Goal: Task Accomplishment & Management: Manage account settings

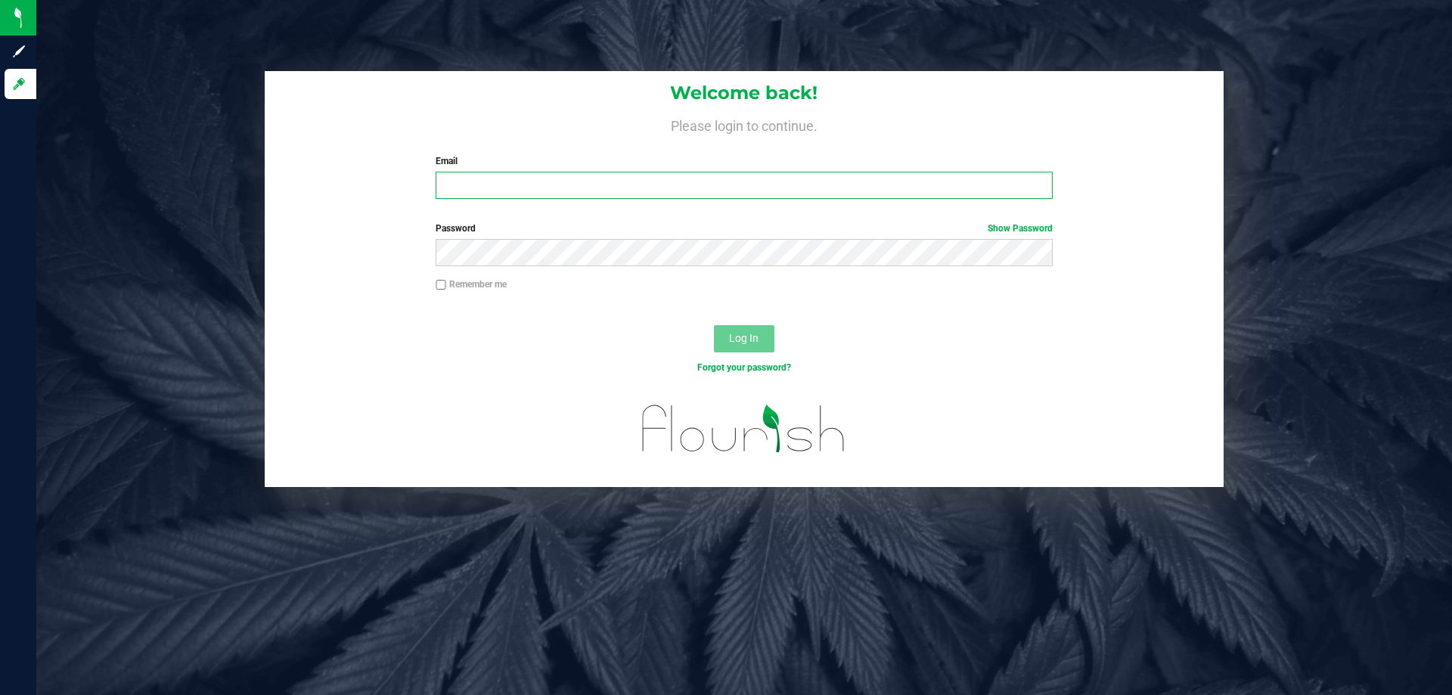
click at [510, 173] on input "Email" at bounding box center [744, 185] width 616 height 27
type input "wperkins@liveparallel.com"
click at [714, 325] on button "Log In" at bounding box center [744, 338] width 60 height 27
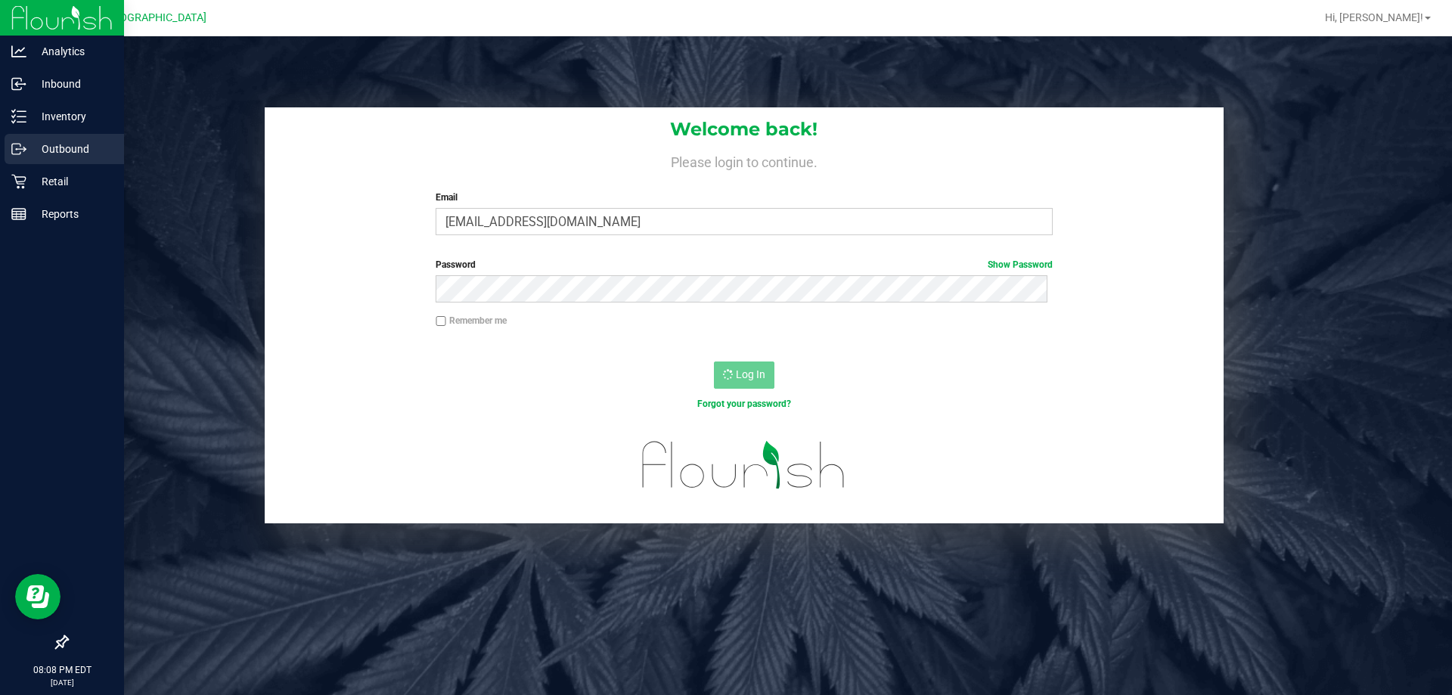
click at [36, 161] on div "Outbound" at bounding box center [64, 149] width 119 height 30
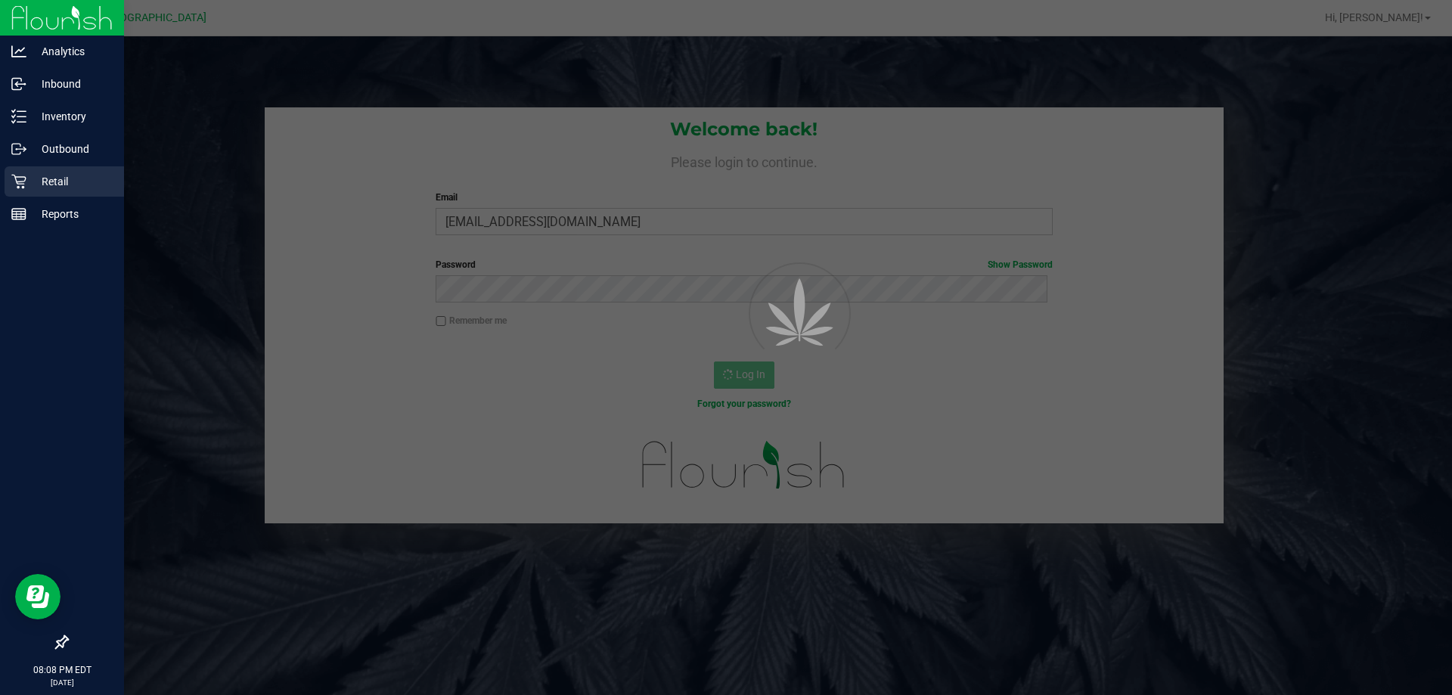
click at [24, 185] on icon at bounding box center [18, 181] width 15 height 15
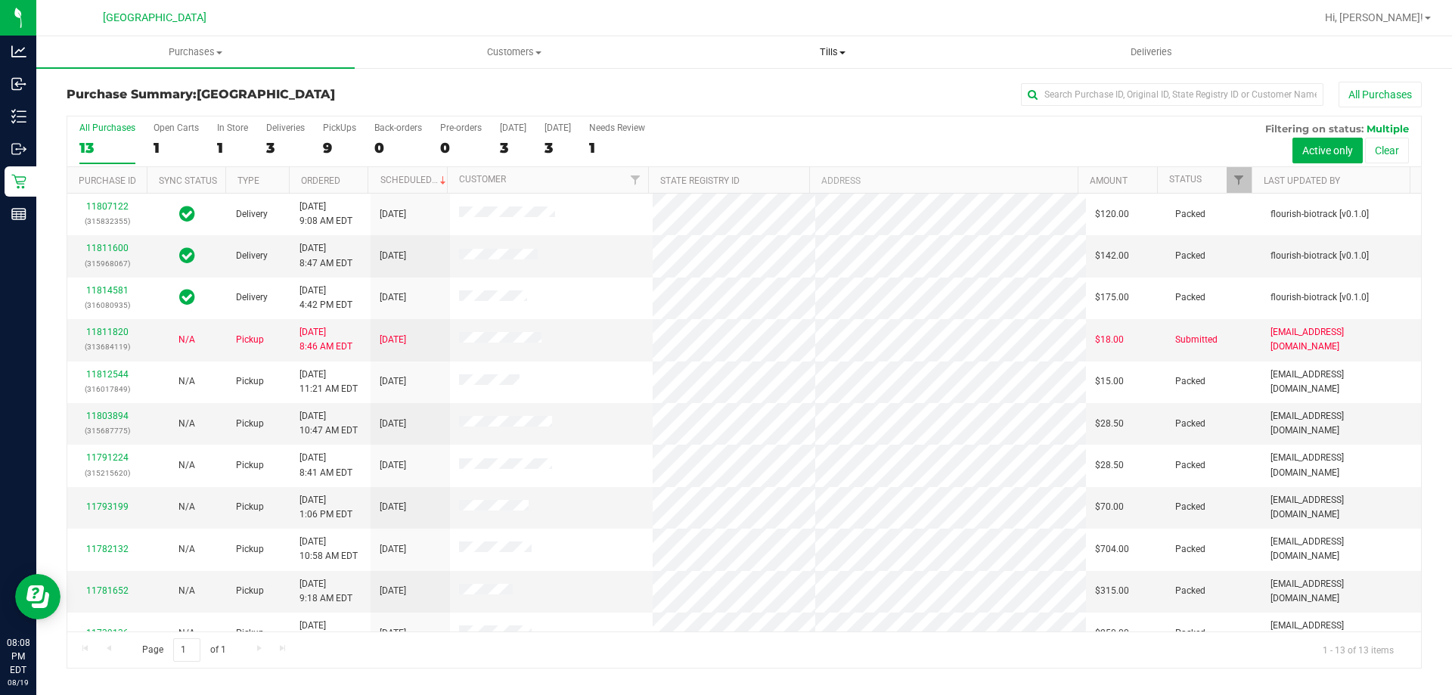
click at [844, 55] on span "Tills" at bounding box center [832, 52] width 317 height 14
click at [782, 87] on li "Manage tills" at bounding box center [832, 91] width 318 height 18
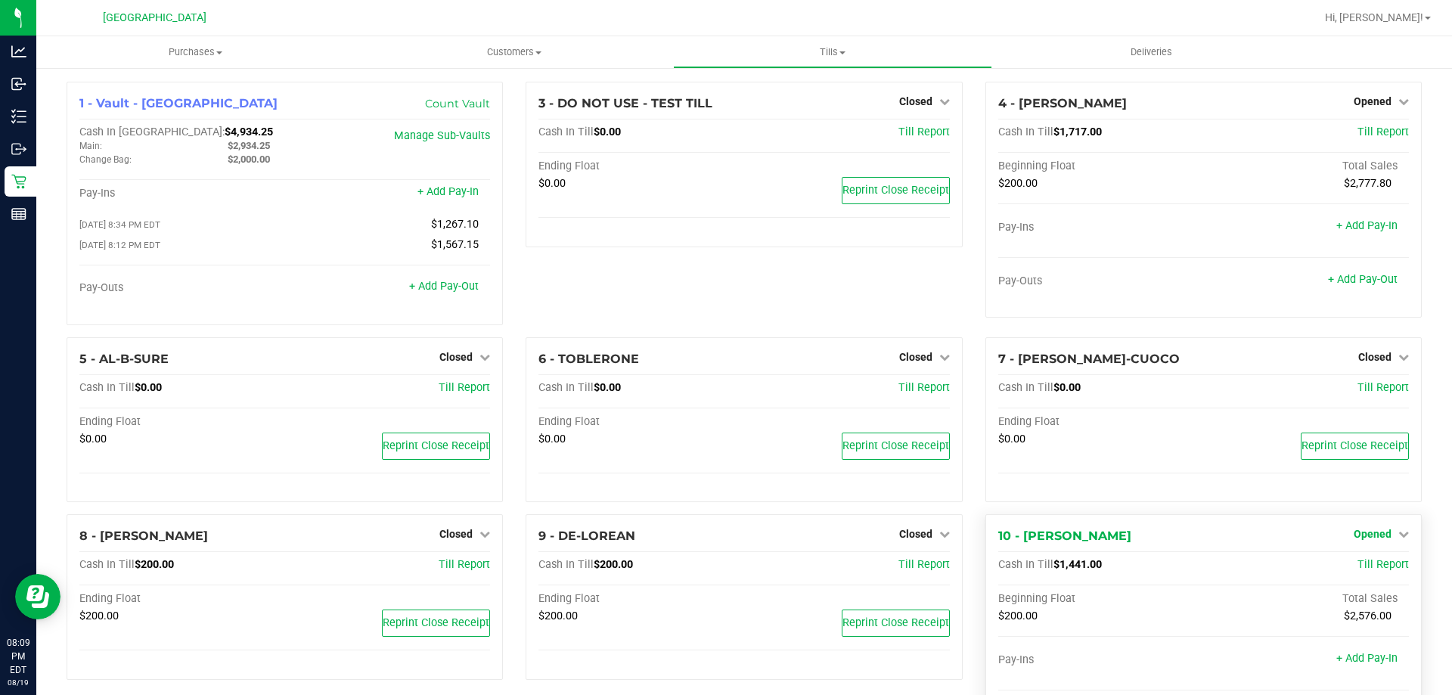
click at [1390, 531] on link "Opened" at bounding box center [1380, 534] width 55 height 12
click at [1369, 564] on link "Close Till" at bounding box center [1373, 566] width 41 height 12
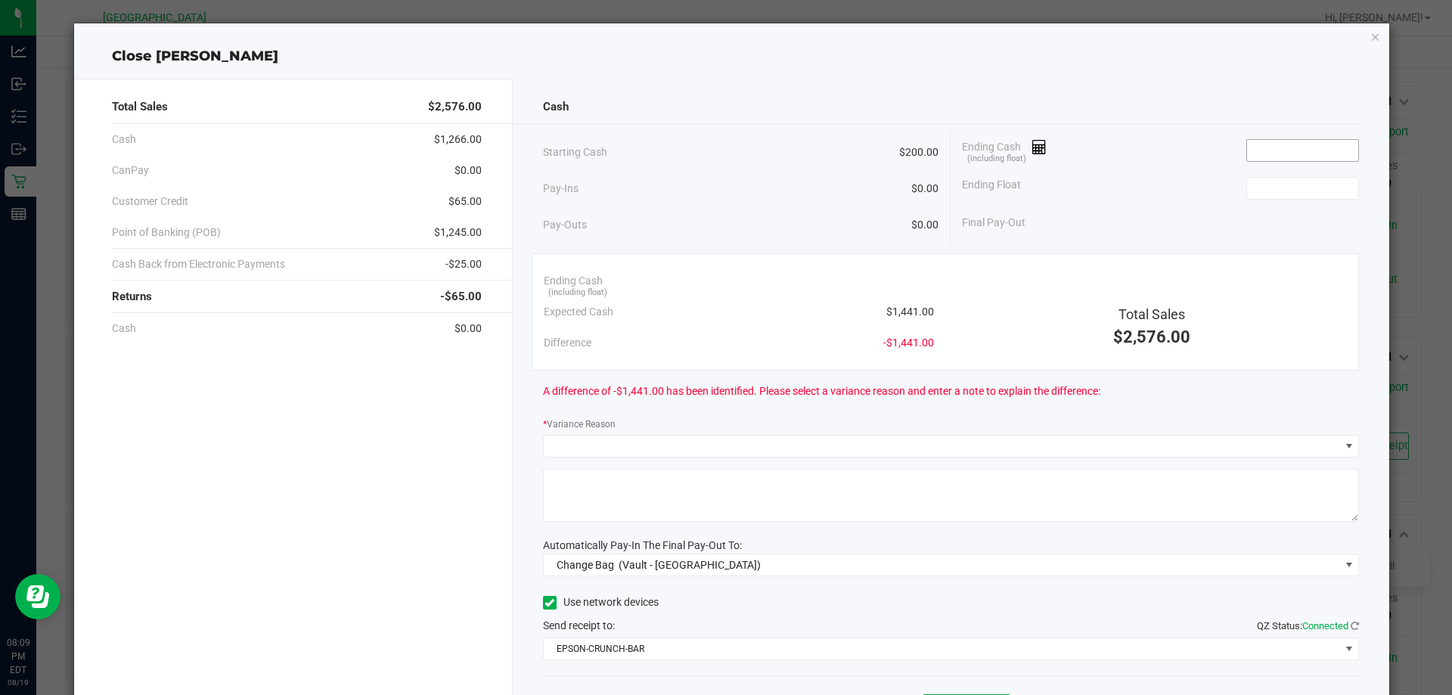
click at [1247, 157] on input at bounding box center [1302, 150] width 111 height 21
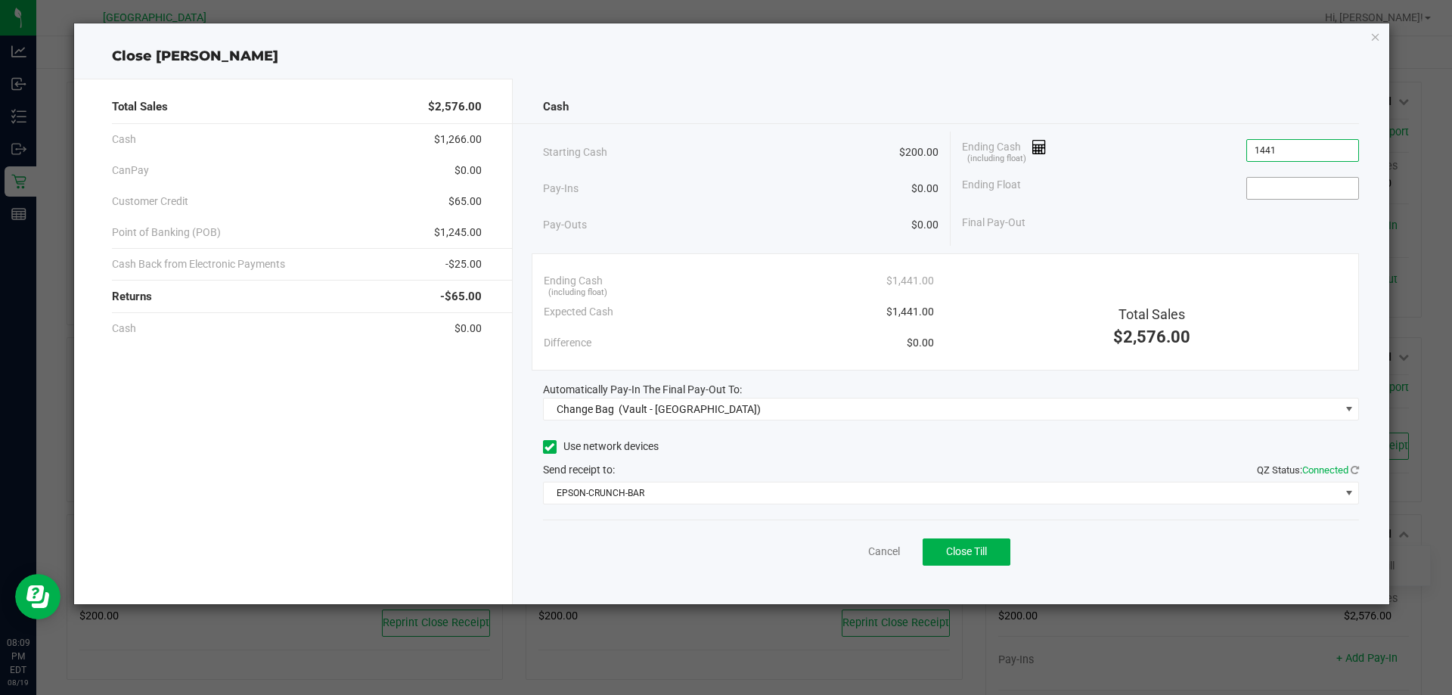
type input "$1,441.00"
click at [1283, 191] on input at bounding box center [1302, 188] width 111 height 21
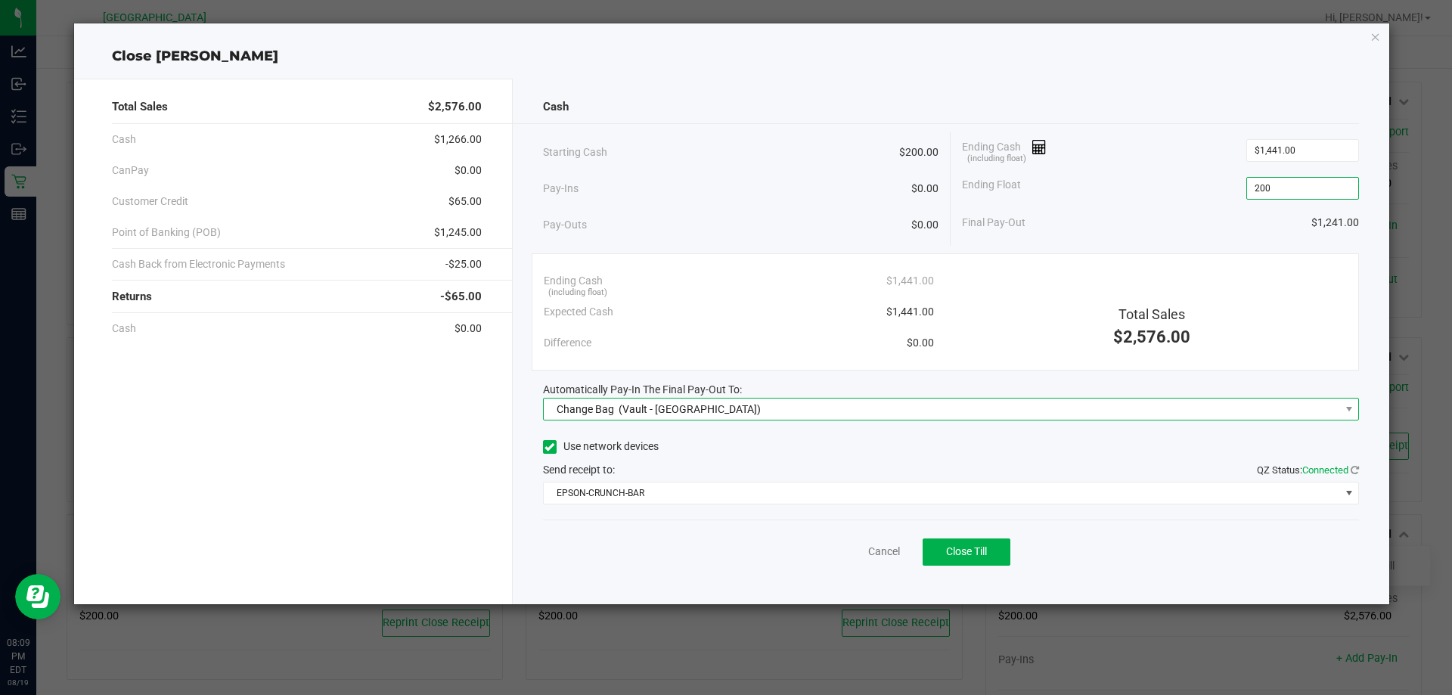
click at [783, 415] on span "Change Bag (Vault - North Port WC)" at bounding box center [942, 408] width 796 height 21
type input "$200.00"
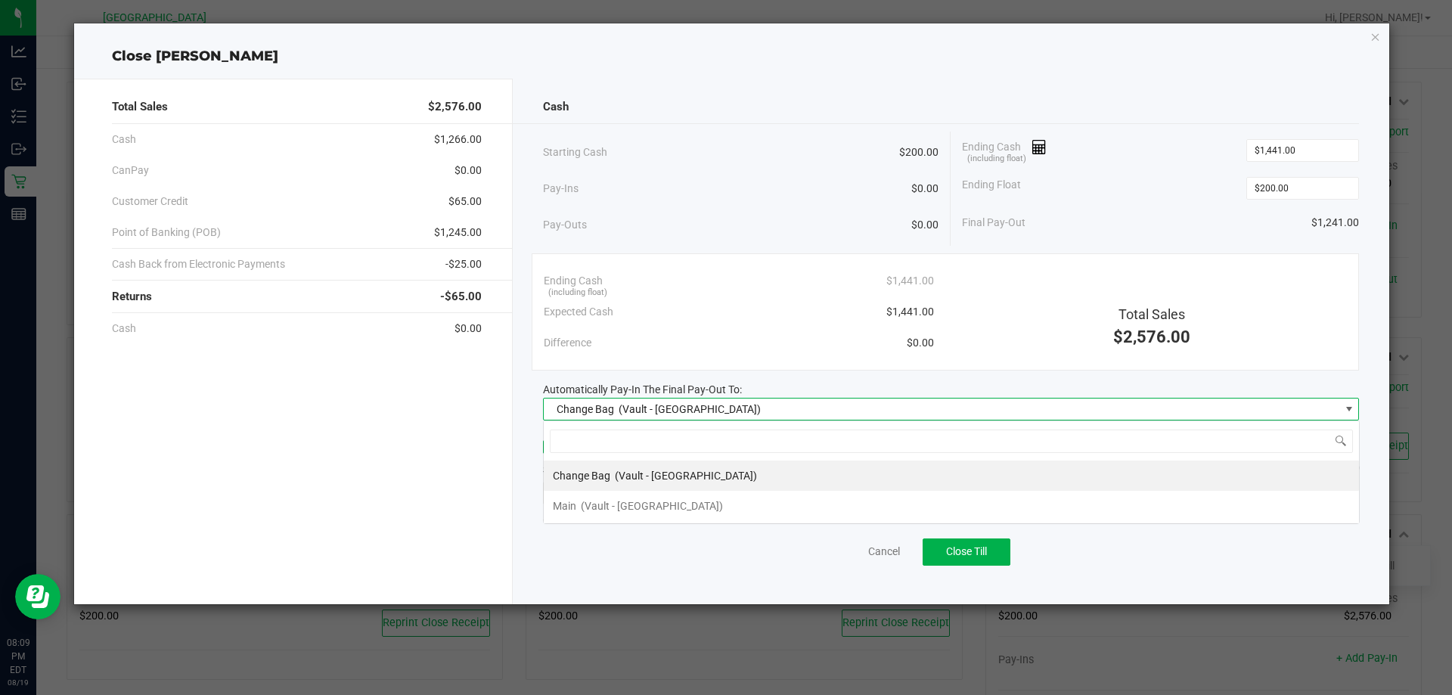
scroll to position [23, 816]
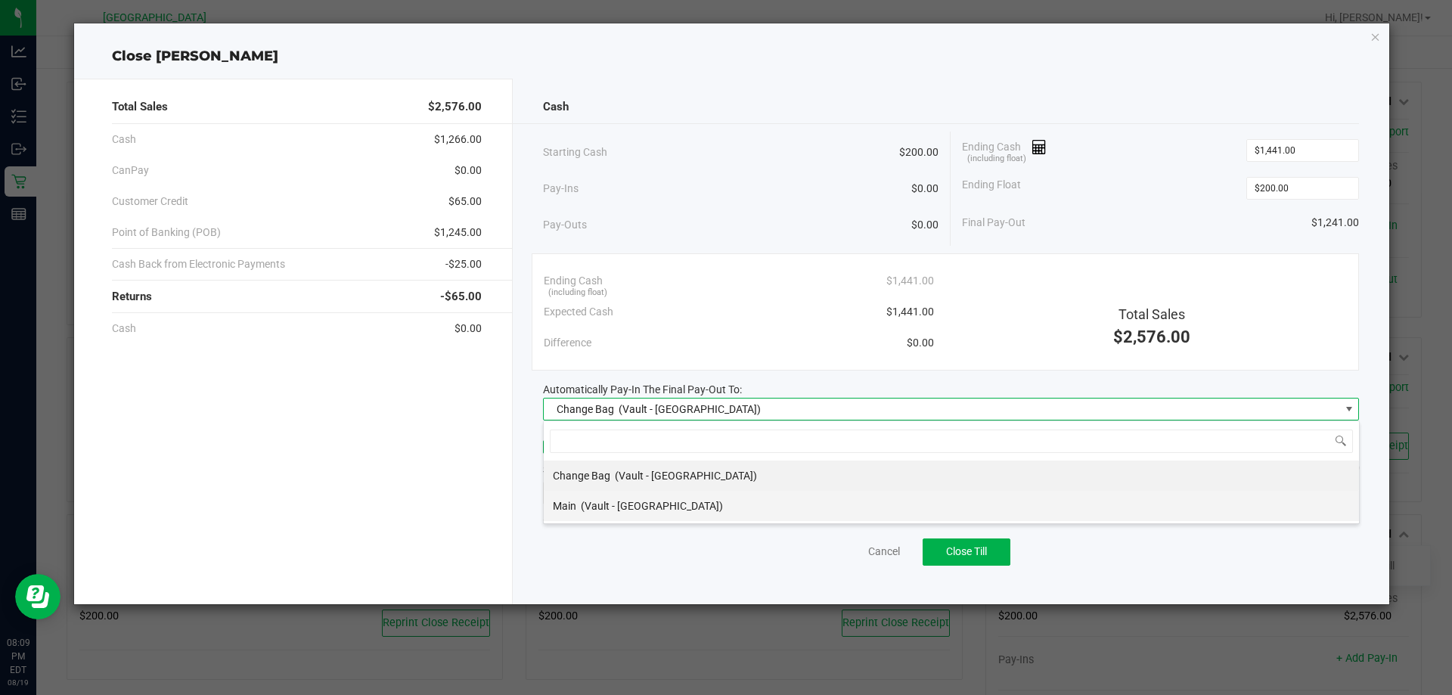
click at [664, 501] on span "(Vault - North Port WC)" at bounding box center [652, 506] width 142 height 12
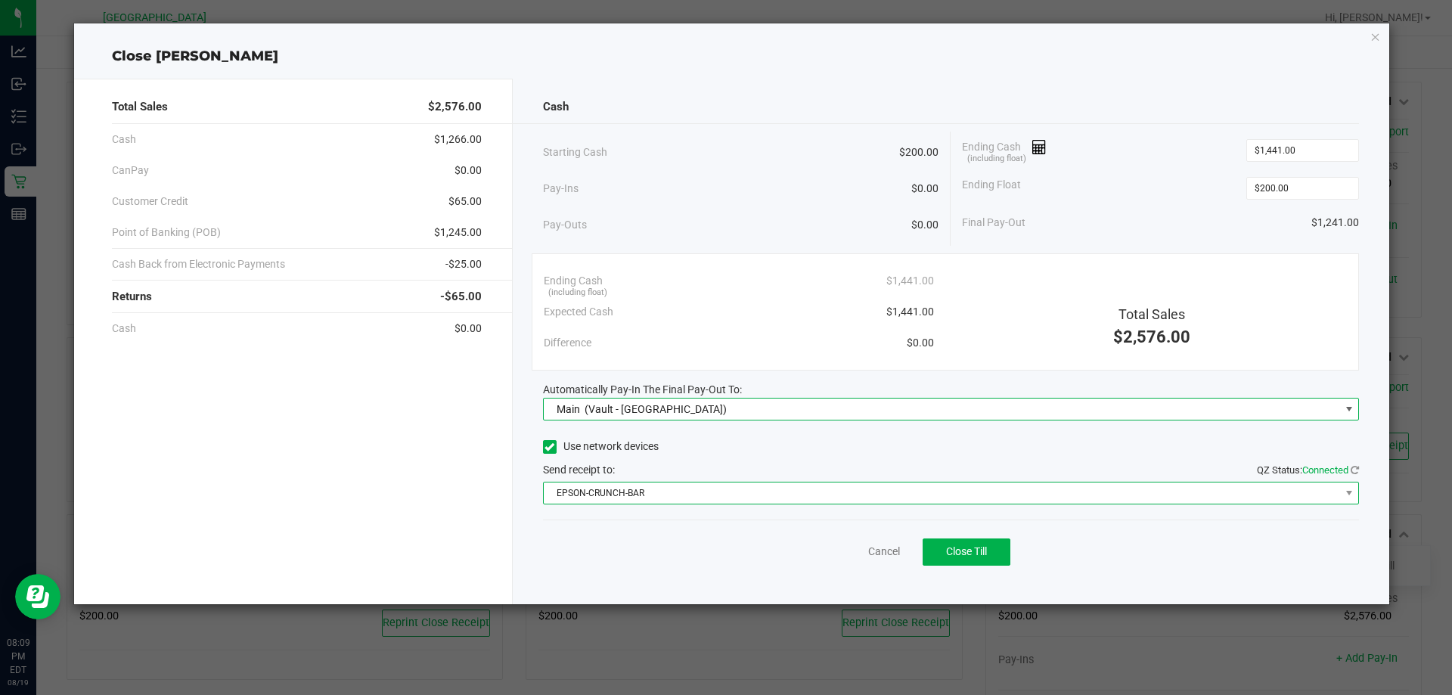
click at [720, 484] on span "EPSON-CRUNCH-BAR" at bounding box center [942, 492] width 796 height 21
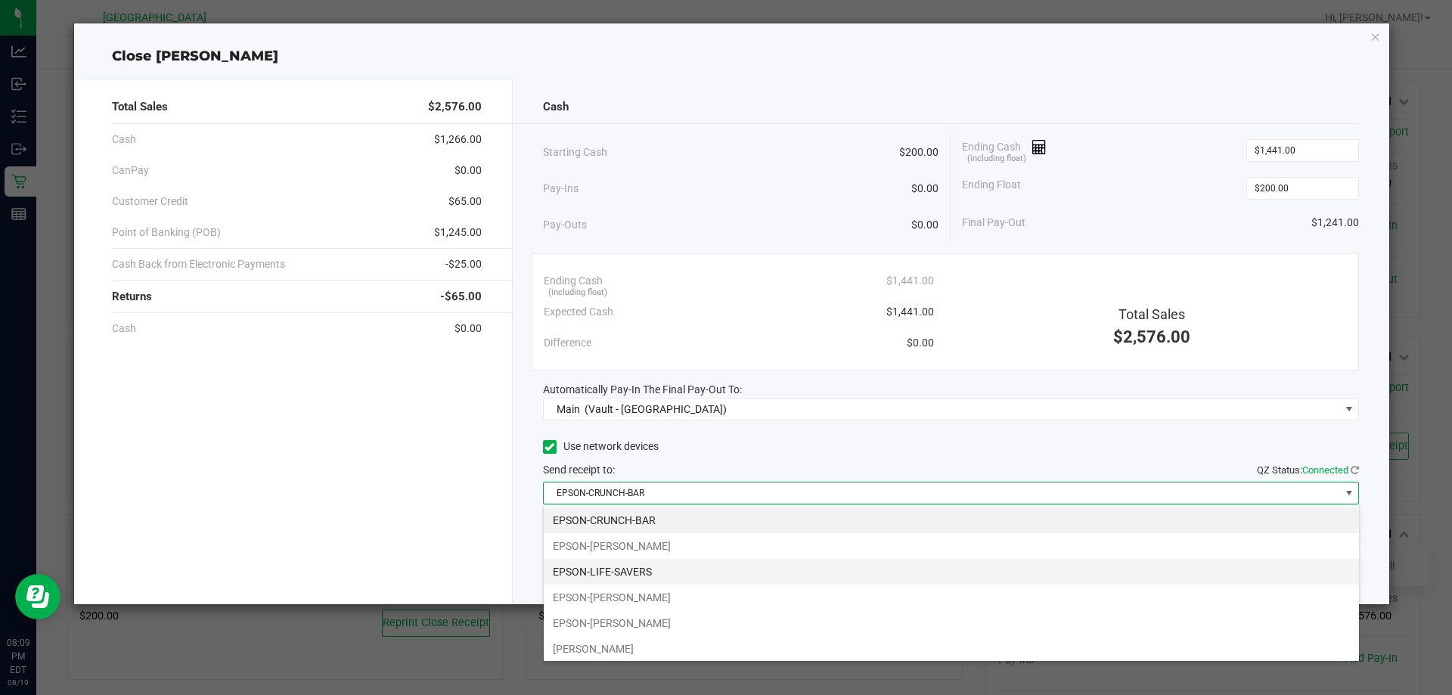
click at [665, 572] on li "EPSON-LIFE-SAVERS" at bounding box center [951, 572] width 815 height 26
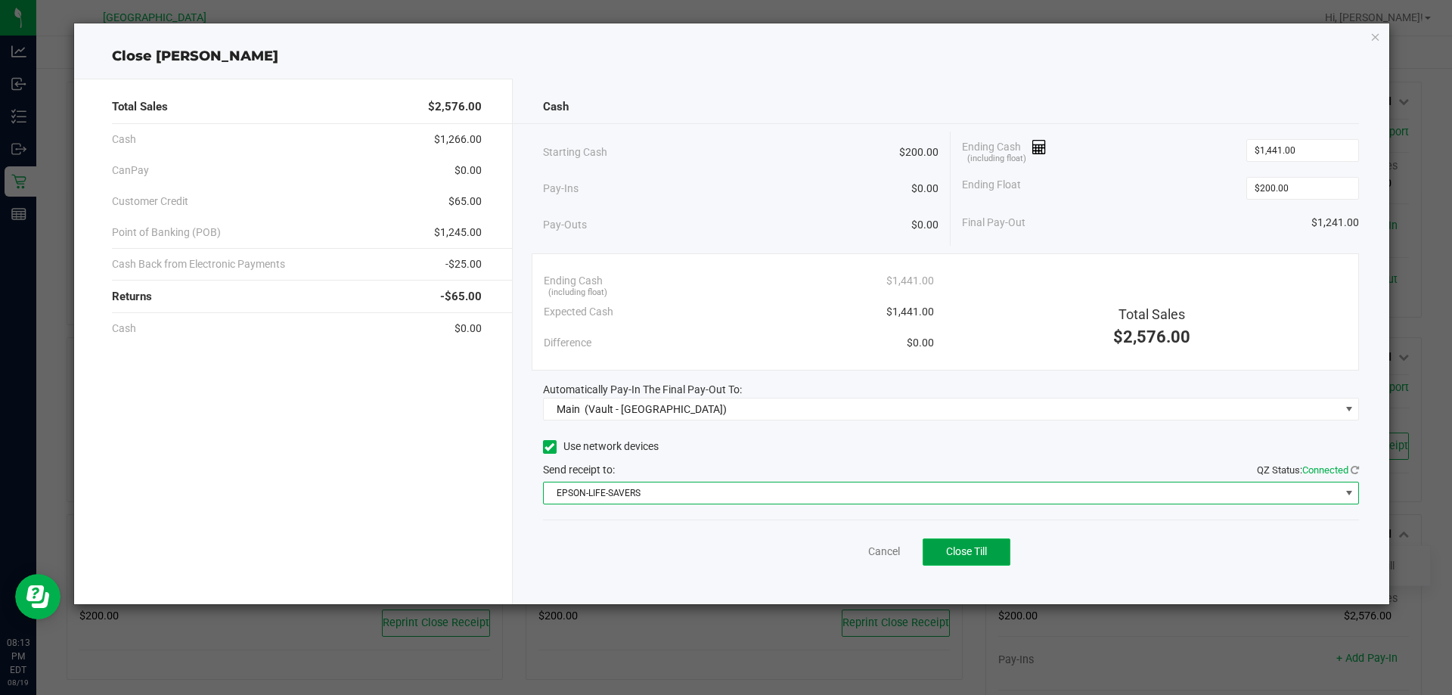
click at [966, 556] on span "Close Till" at bounding box center [966, 551] width 41 height 12
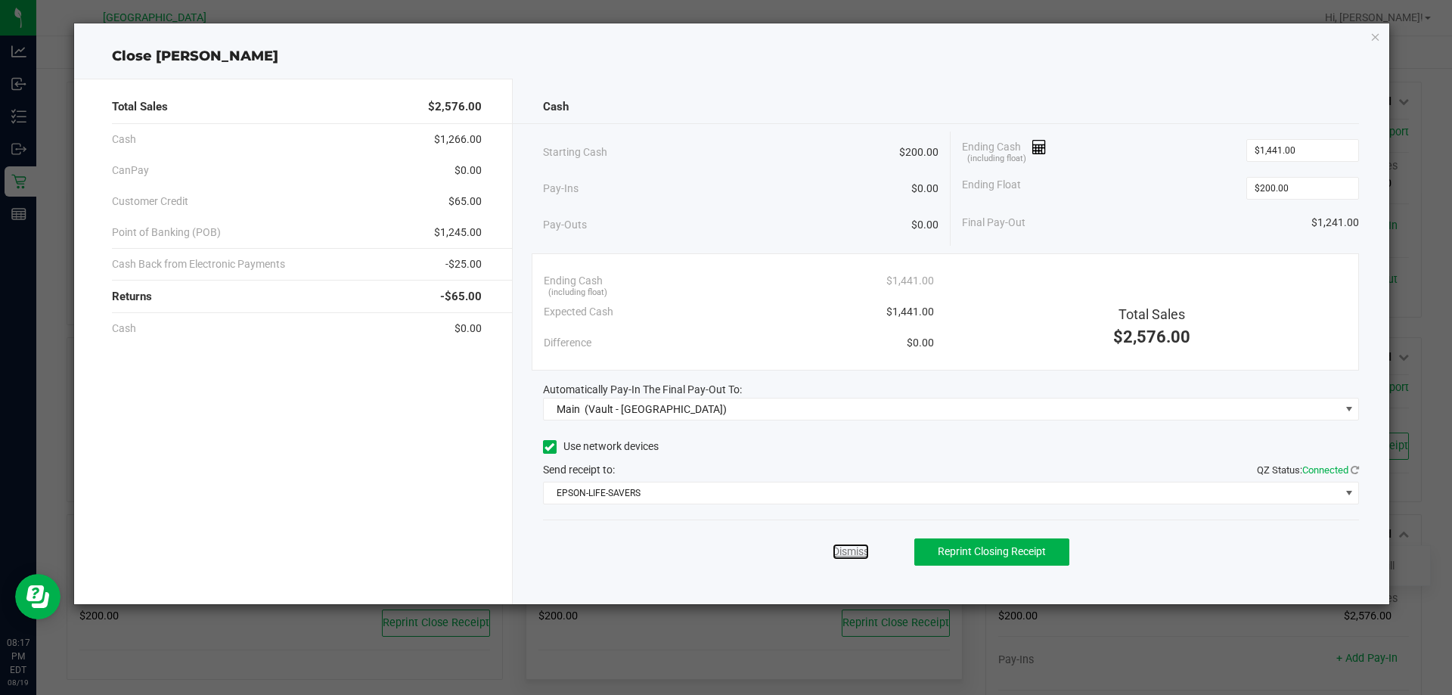
drag, startPoint x: 854, startPoint y: 547, endPoint x: 842, endPoint y: 579, distance: 34.0
click at [856, 547] on link "Dismiss" at bounding box center [850, 552] width 36 height 16
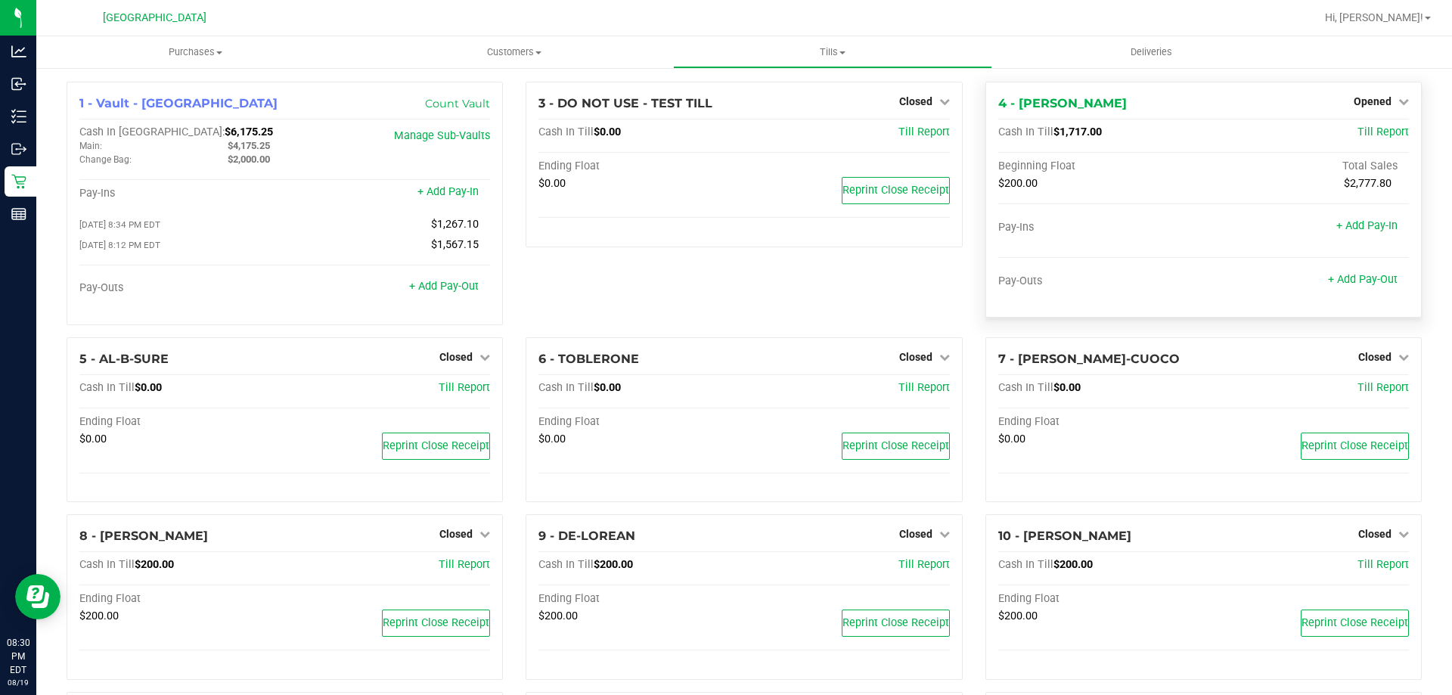
click at [1372, 91] on div "4 - VANCE-JOY Opened Close Till Cash In Till $1,717.00 Till Report Beginning Fl…" at bounding box center [1203, 200] width 436 height 236
click at [1378, 100] on span "Opened" at bounding box center [1372, 101] width 38 height 12
click at [1365, 131] on link "Close Till" at bounding box center [1373, 133] width 41 height 12
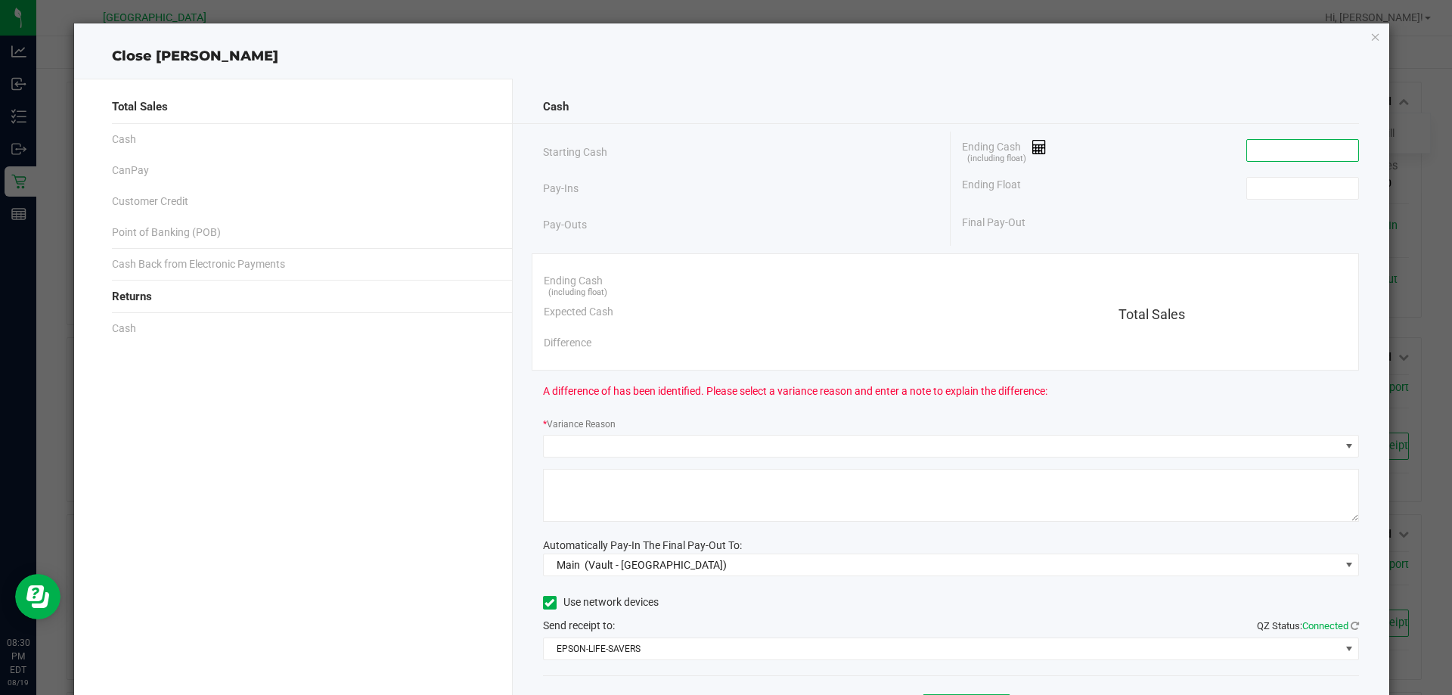
click at [1313, 144] on input at bounding box center [1302, 150] width 111 height 21
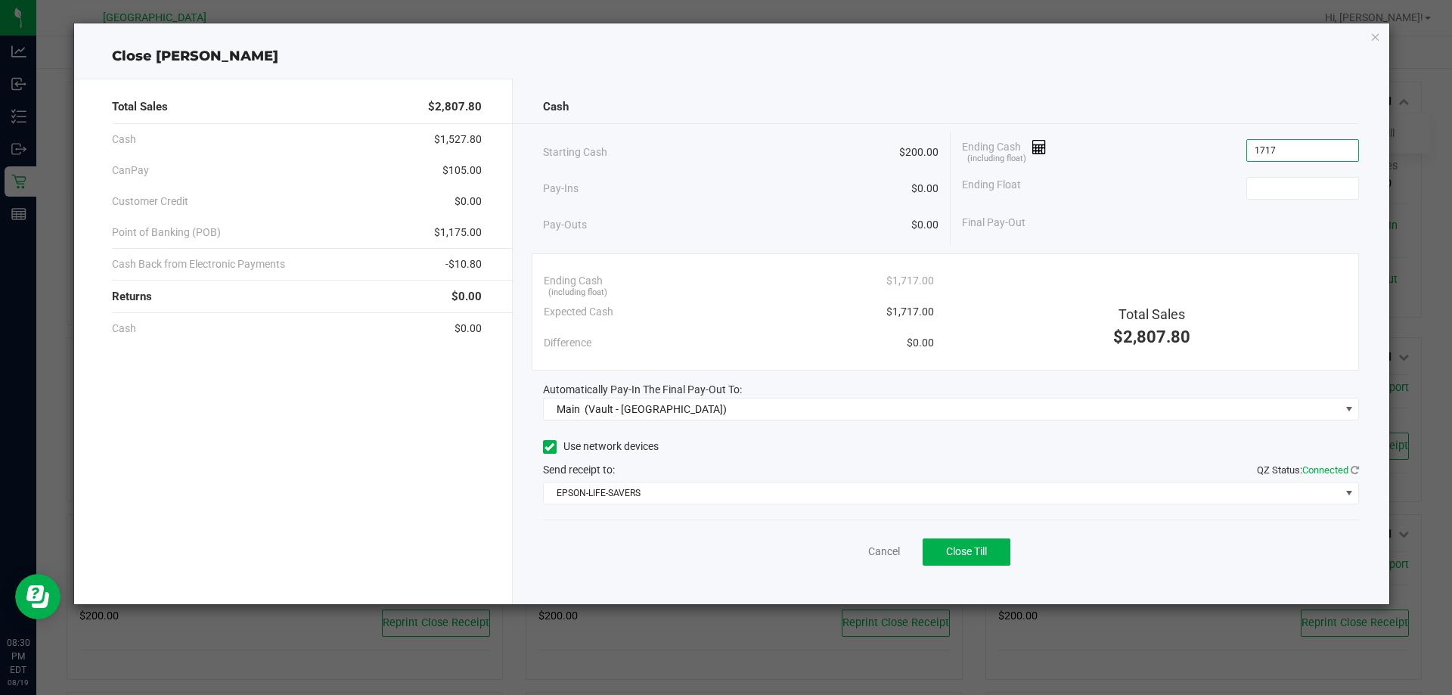
type input "$1,717.00"
click at [1285, 203] on div "Ending Float" at bounding box center [1160, 188] width 397 height 38
click at [1277, 195] on input at bounding box center [1302, 188] width 111 height 21
click at [974, 553] on span "Close Till" at bounding box center [966, 551] width 41 height 12
type input "$200.00"
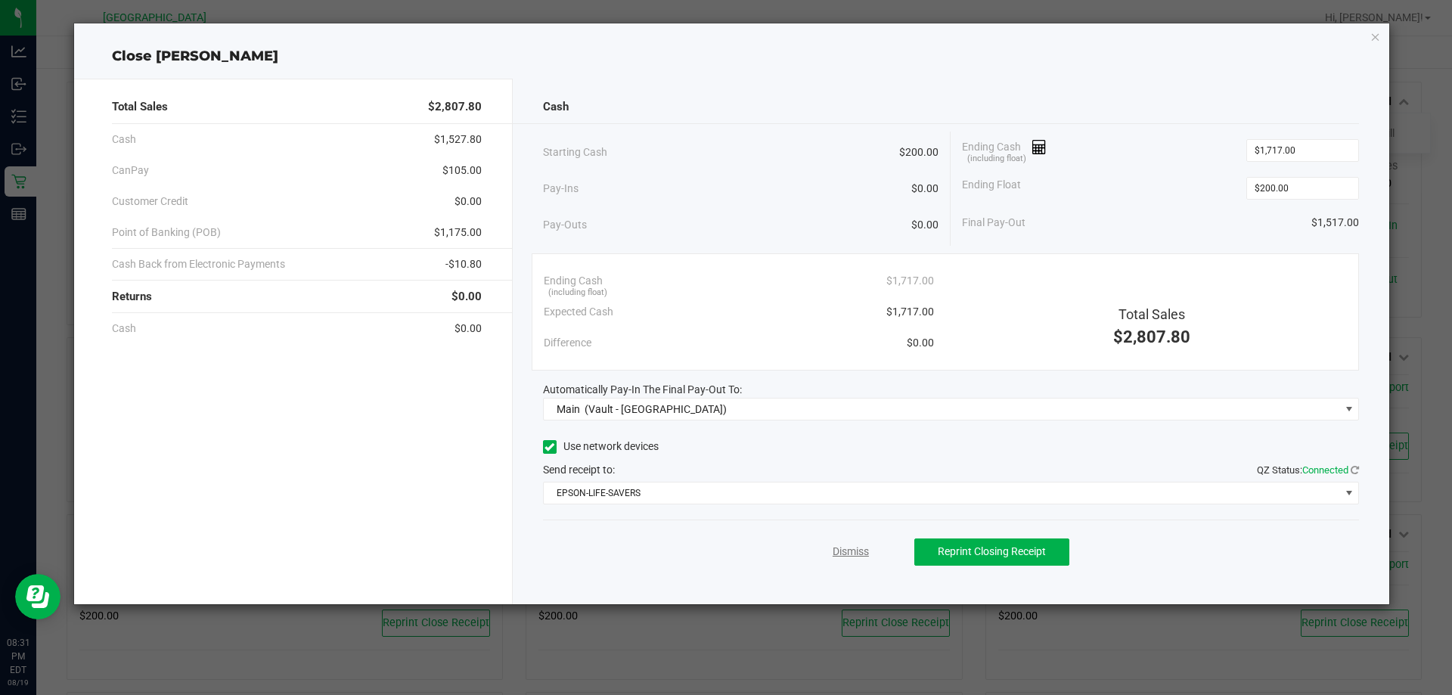
click at [840, 557] on link "Dismiss" at bounding box center [850, 552] width 36 height 16
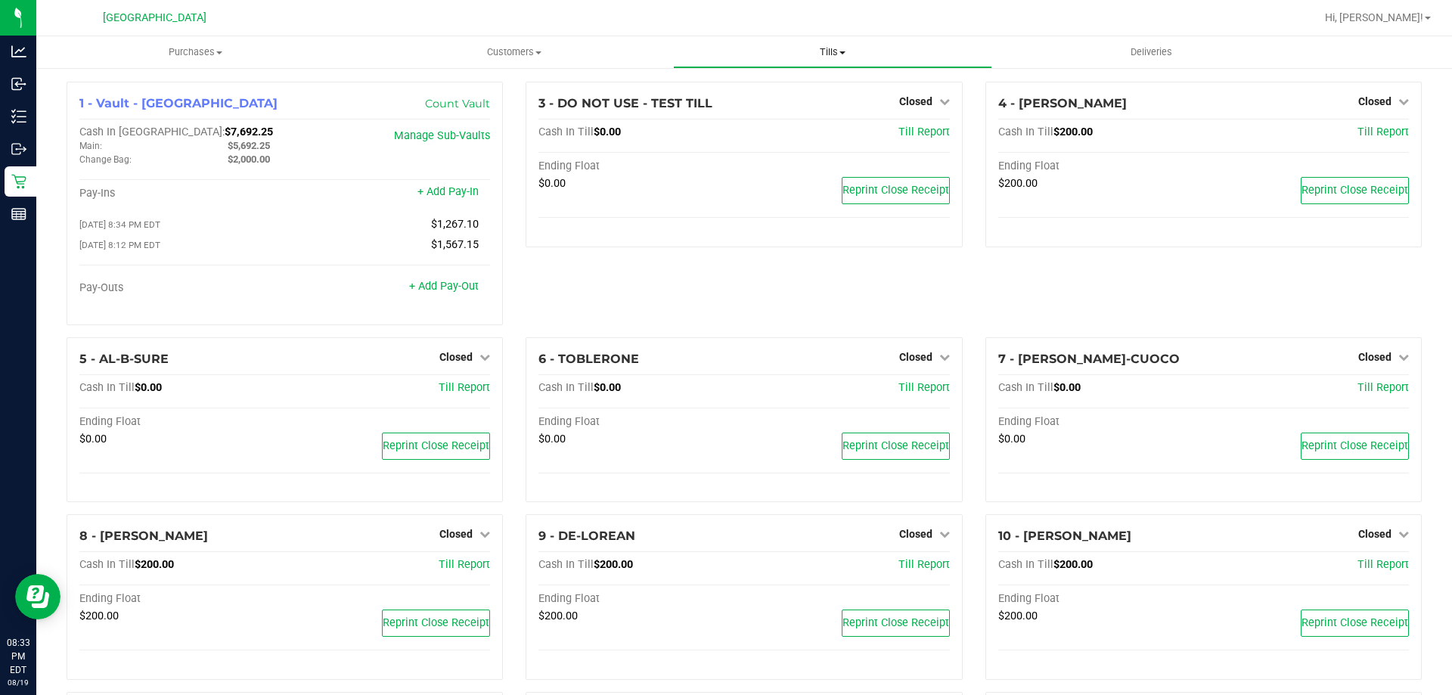
click at [826, 57] on span "Tills" at bounding box center [832, 52] width 317 height 14
click at [781, 113] on span "Reconcile e-payments" at bounding box center [748, 109] width 150 height 13
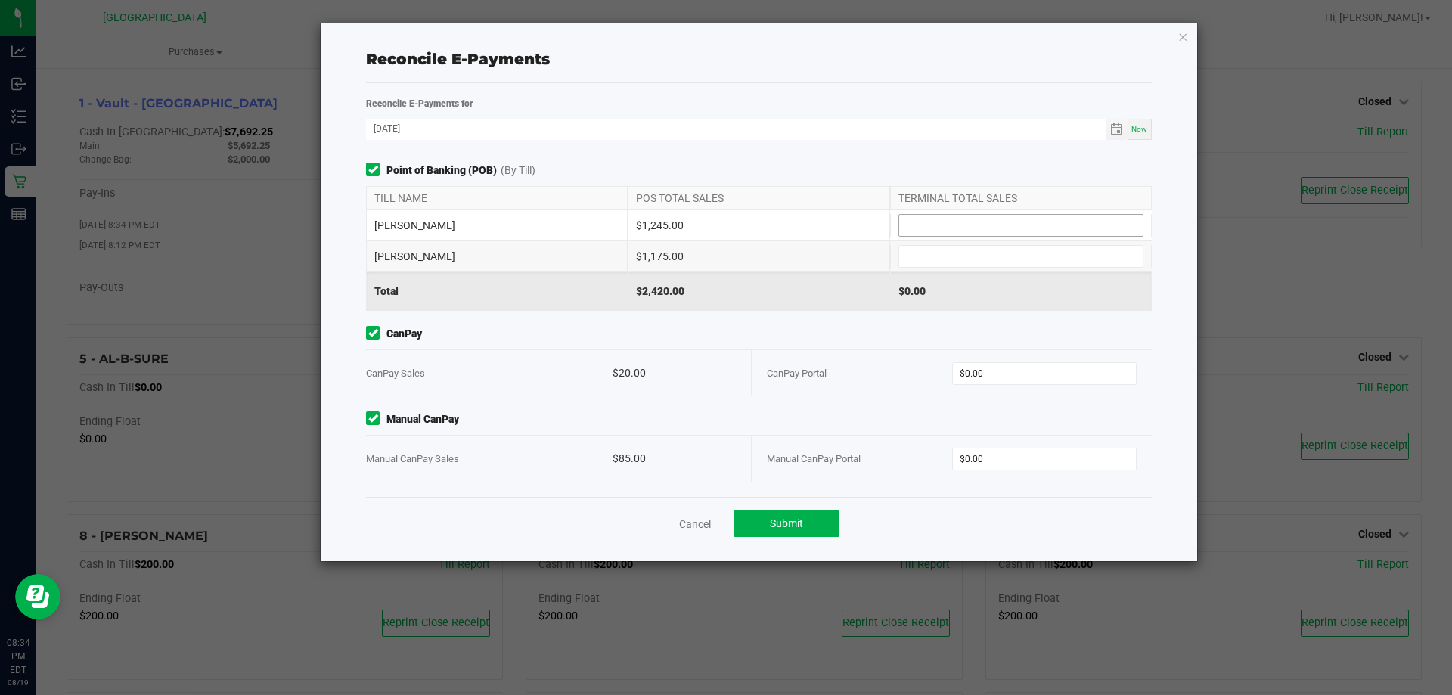
click at [947, 222] on input at bounding box center [1020, 225] width 243 height 21
click at [940, 287] on div "$1,245.00" at bounding box center [1021, 291] width 262 height 38
type input "$1,245.00"
click at [966, 257] on input at bounding box center [1020, 256] width 243 height 21
click at [1037, 369] on input "$0.00" at bounding box center [1045, 373] width 184 height 21
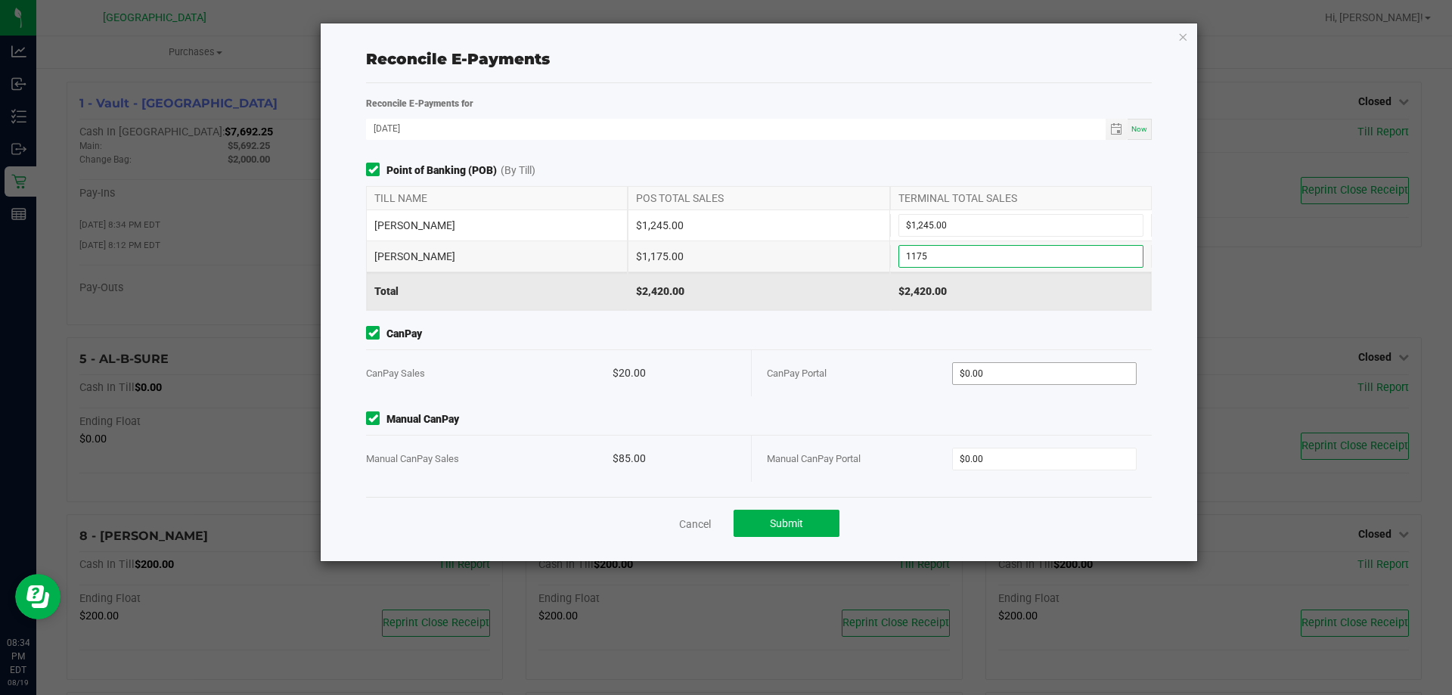
type input "$1,175.00"
click at [1030, 460] on input "$0.00" at bounding box center [1045, 458] width 184 height 21
type input "$20.00"
click at [794, 517] on span "Submit" at bounding box center [786, 523] width 33 height 12
type input "$85.00"
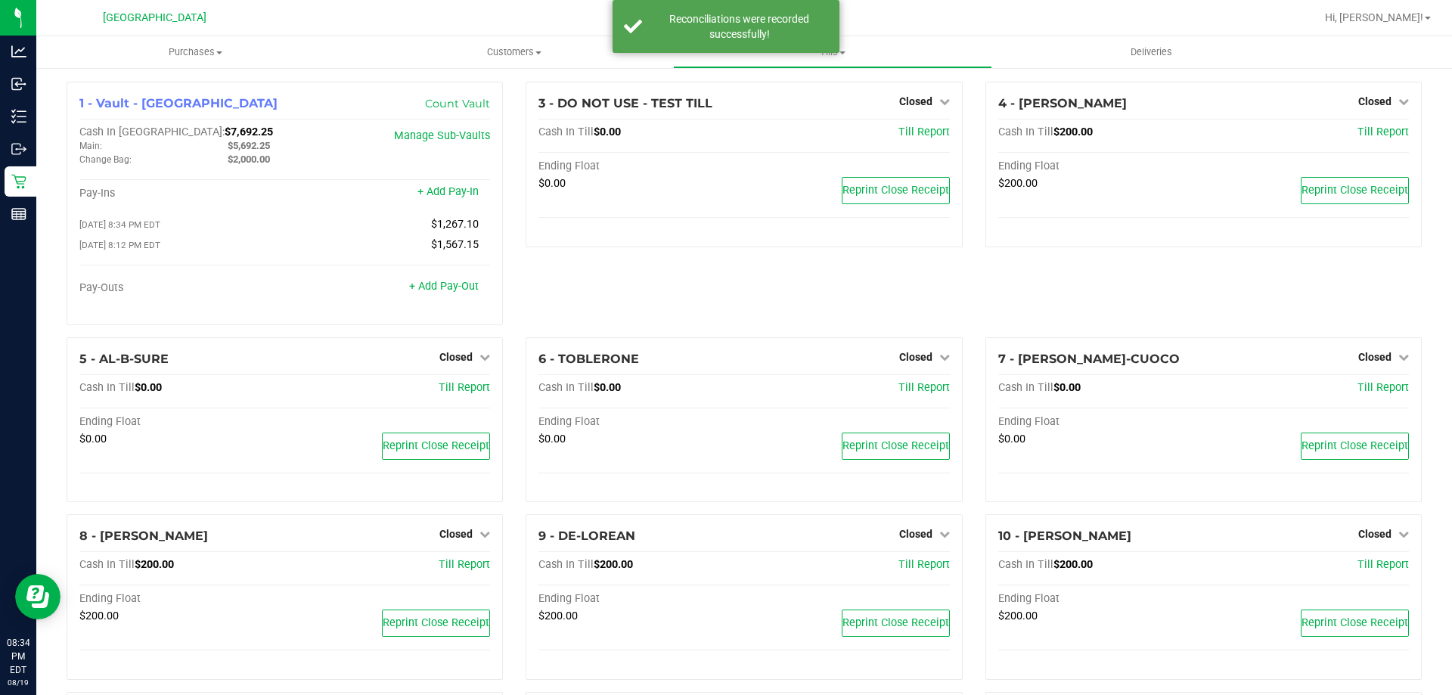
click at [3, 210] on link "Reports" at bounding box center [18, 215] width 36 height 33
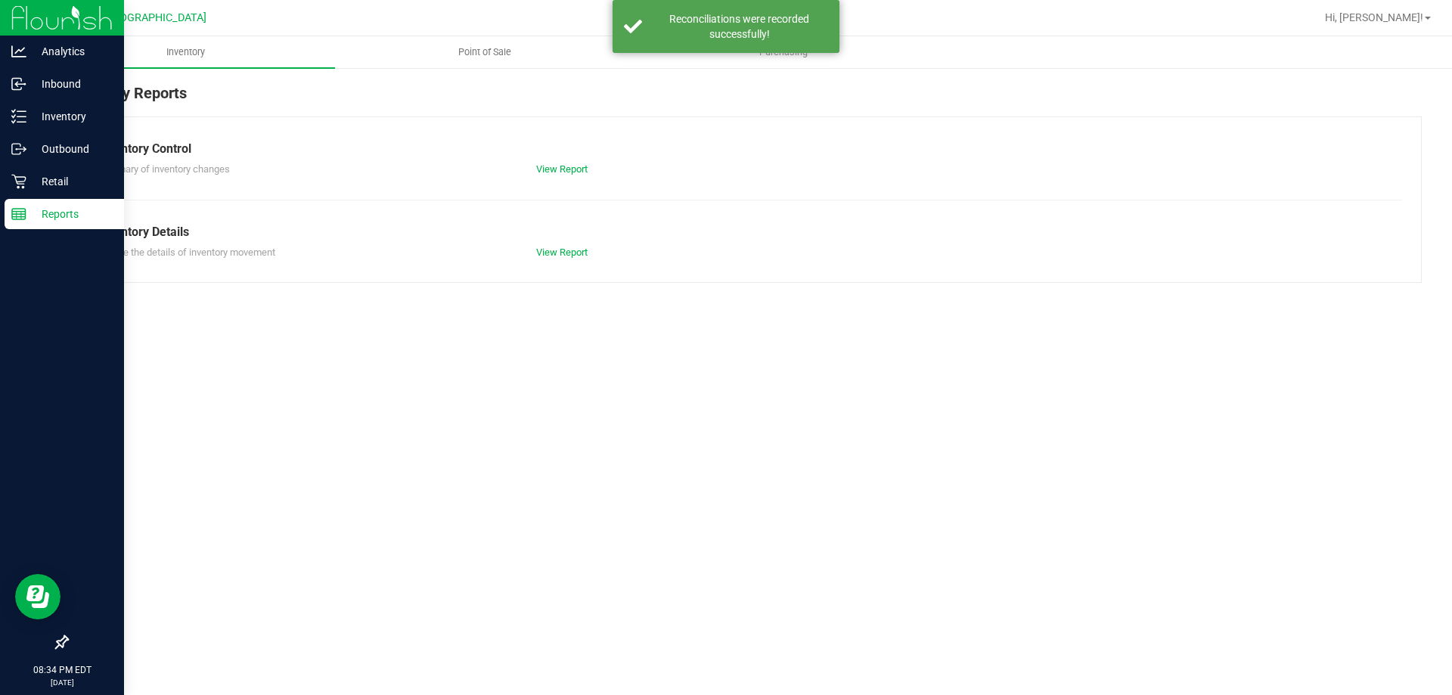
click at [482, 54] on span "Point of Sale" at bounding box center [485, 52] width 94 height 14
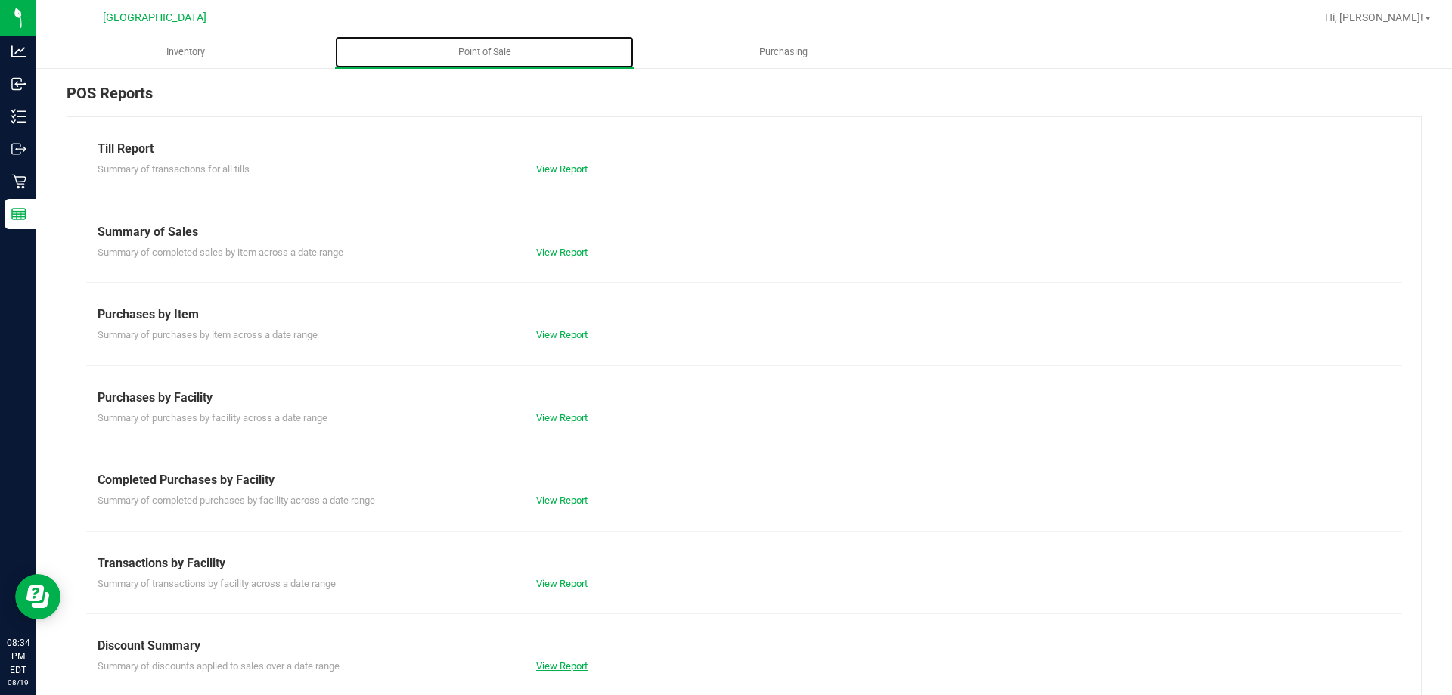
click at [566, 664] on link "View Report" at bounding box center [561, 665] width 51 height 11
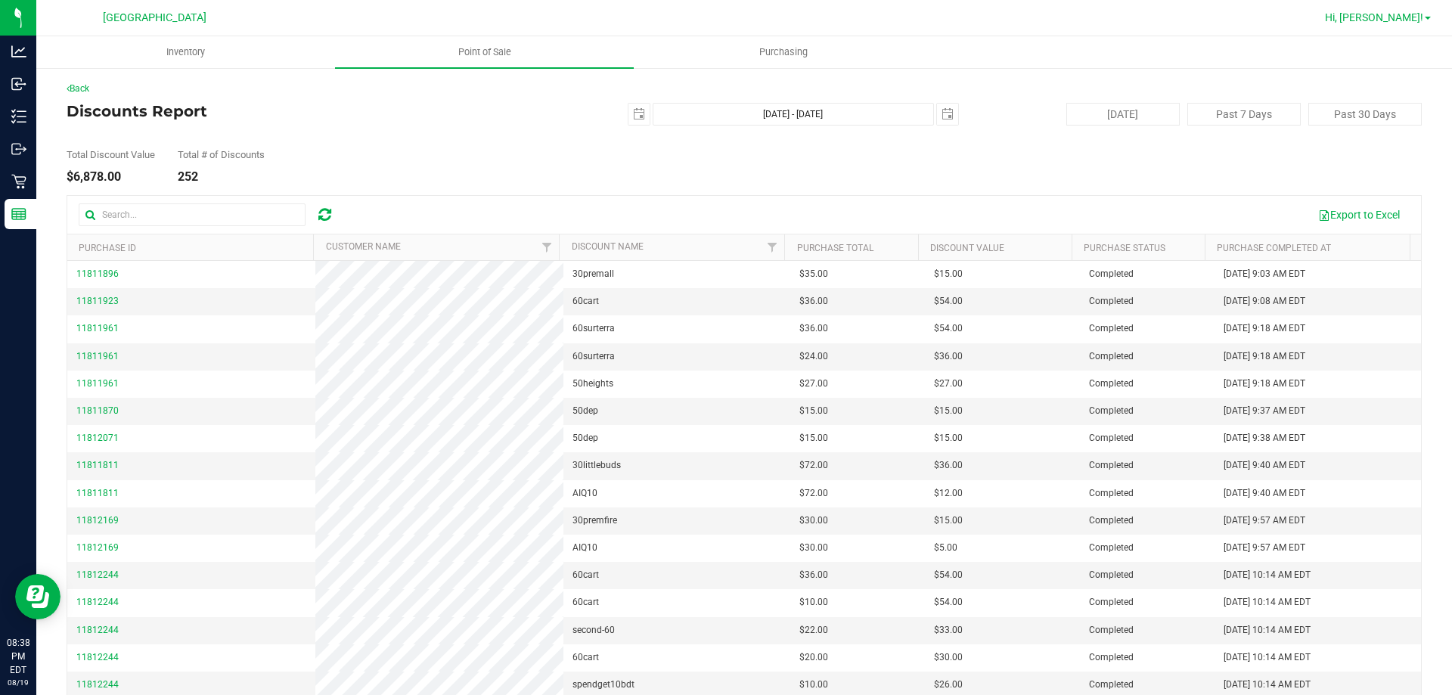
click at [1387, 13] on span "Hi, [PERSON_NAME]!" at bounding box center [1374, 17] width 98 height 12
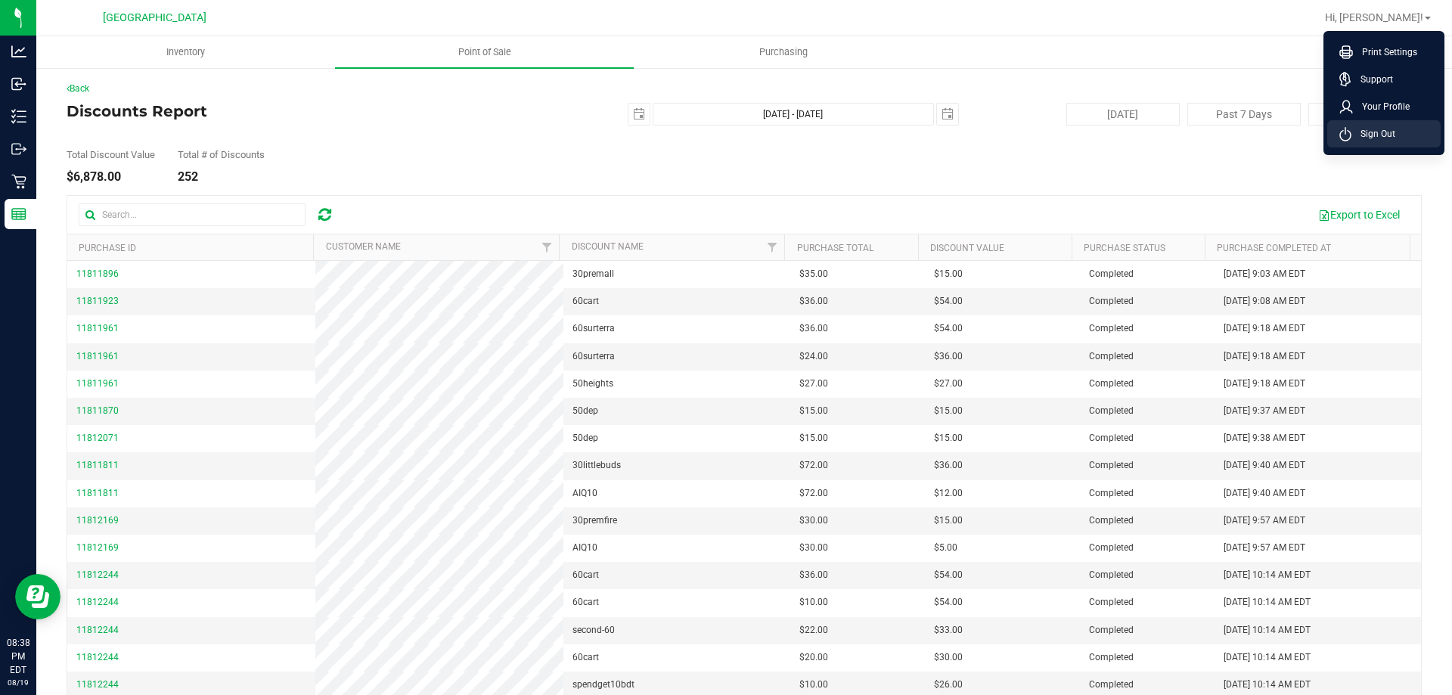
click at [1368, 126] on span "Sign Out" at bounding box center [1373, 133] width 44 height 15
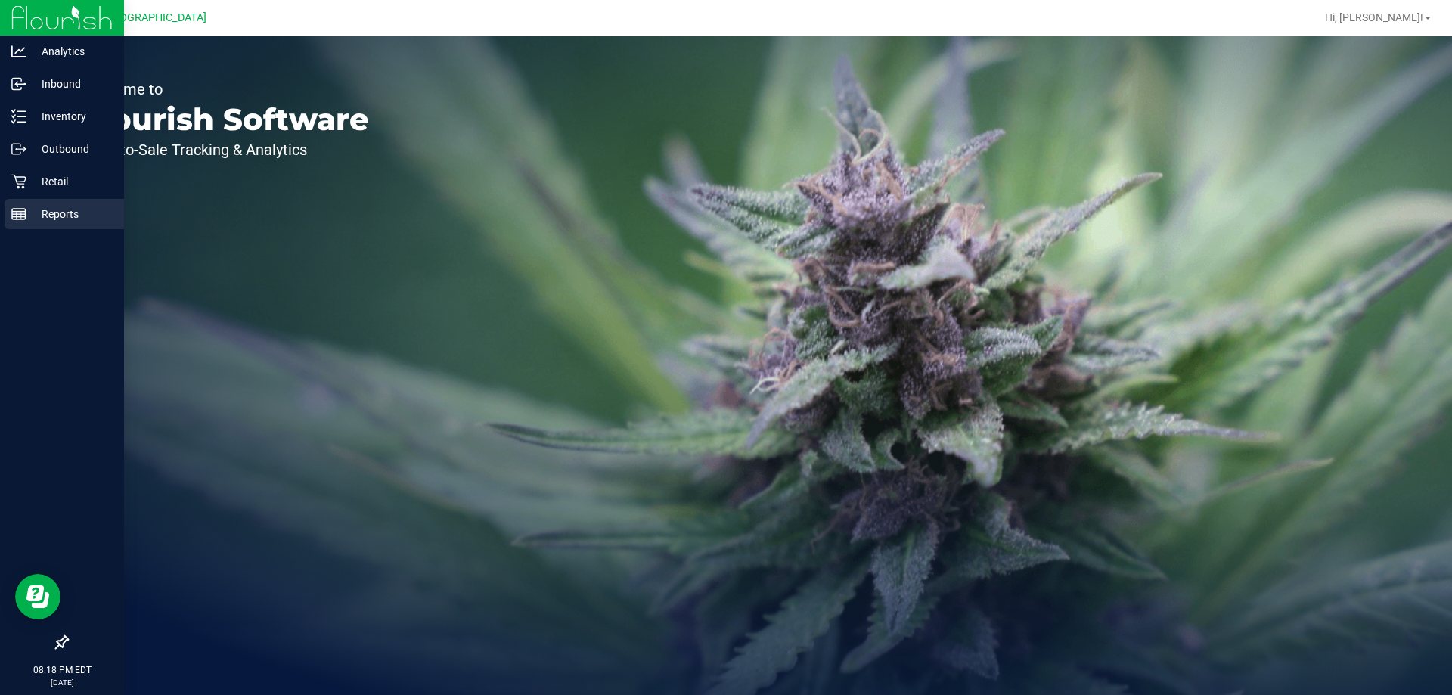
click at [18, 217] on line at bounding box center [19, 217] width 14 height 0
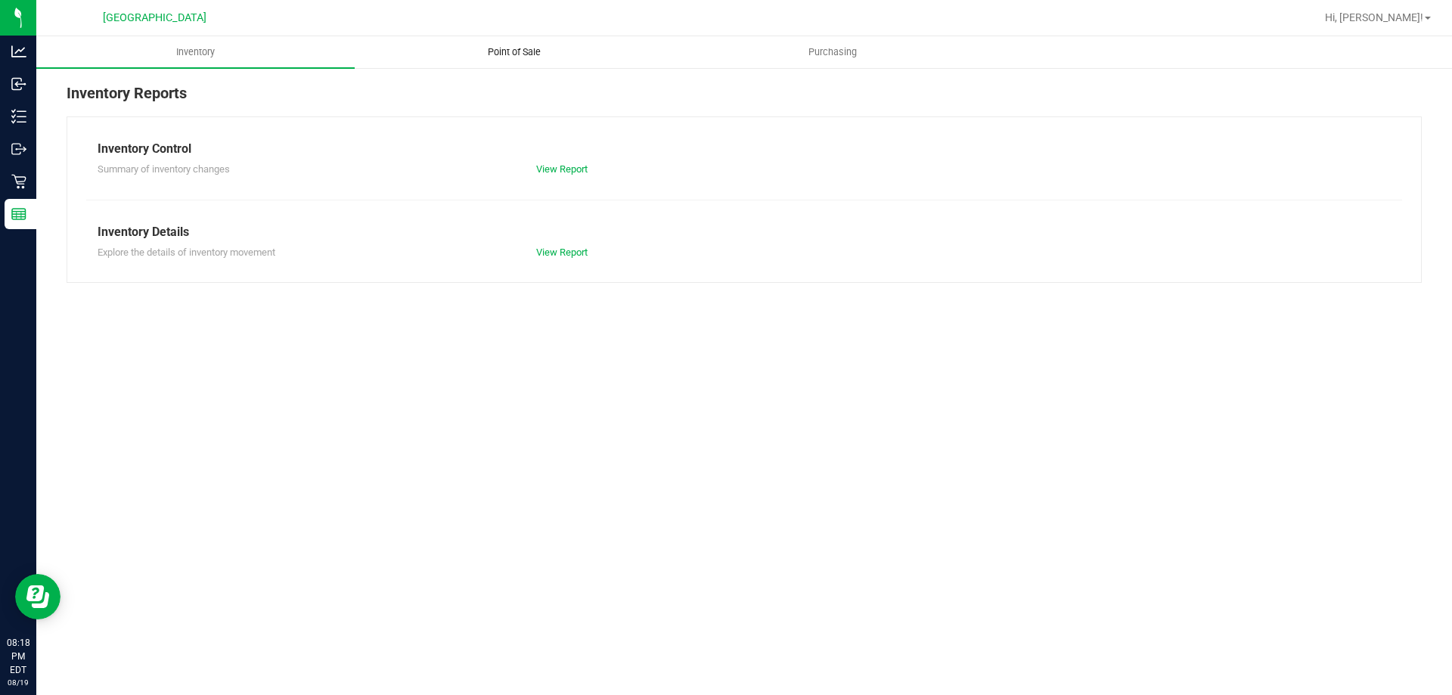
click at [500, 47] on span "Point of Sale" at bounding box center [514, 52] width 94 height 14
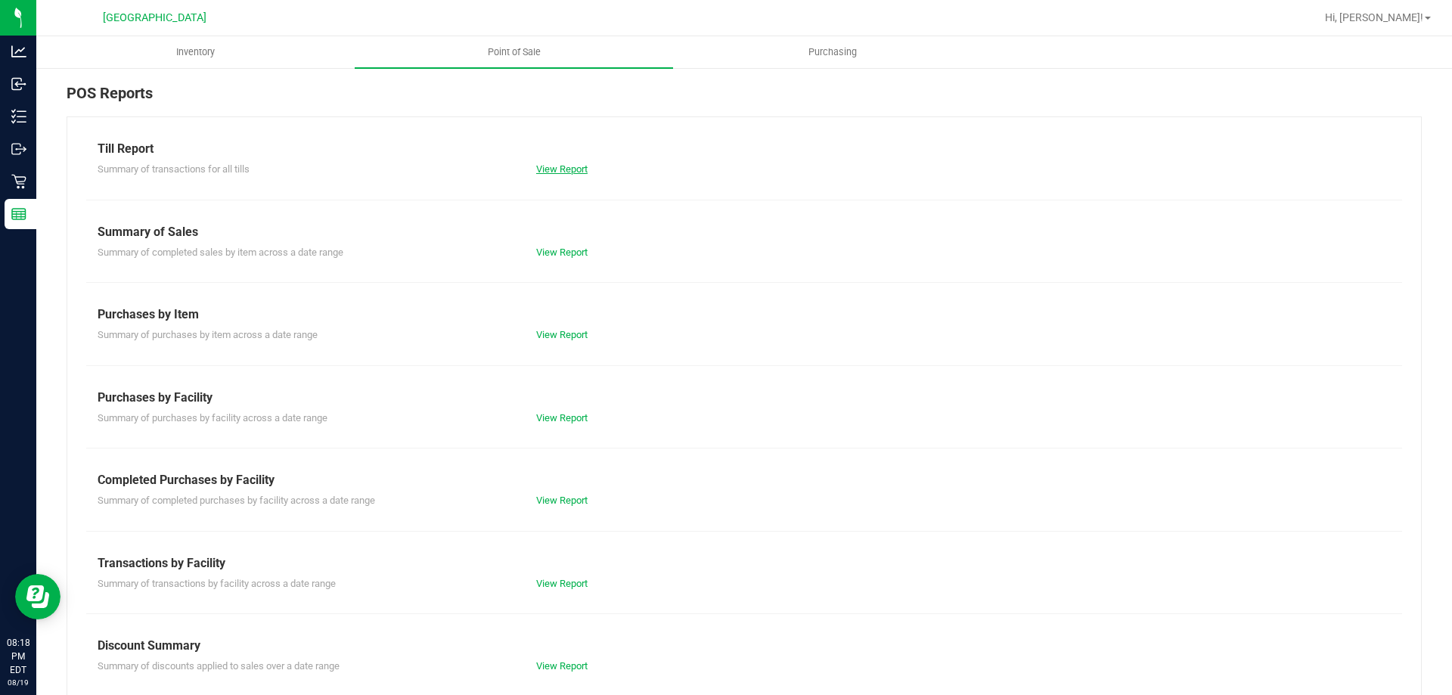
click at [562, 170] on link "View Report" at bounding box center [561, 168] width 51 height 11
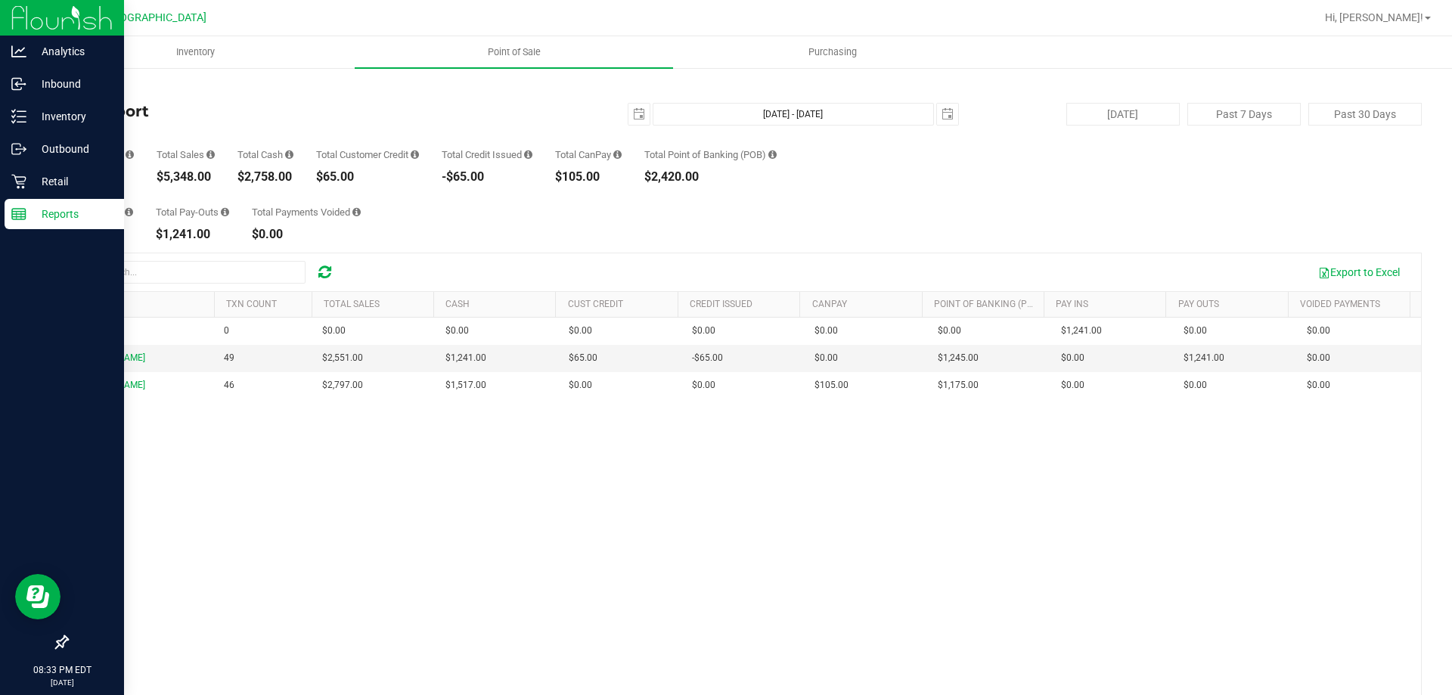
click at [25, 219] on rect at bounding box center [19, 214] width 14 height 11
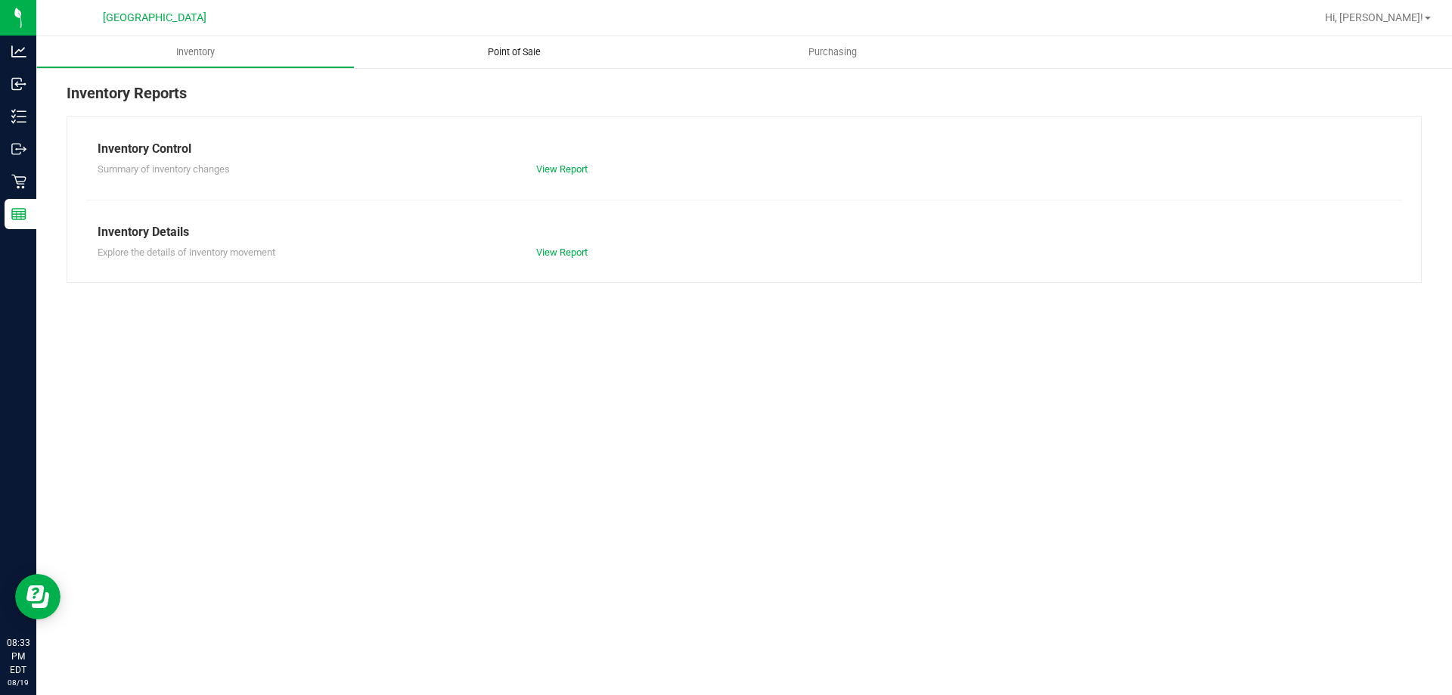
click at [514, 54] on span "Point of Sale" at bounding box center [514, 52] width 94 height 14
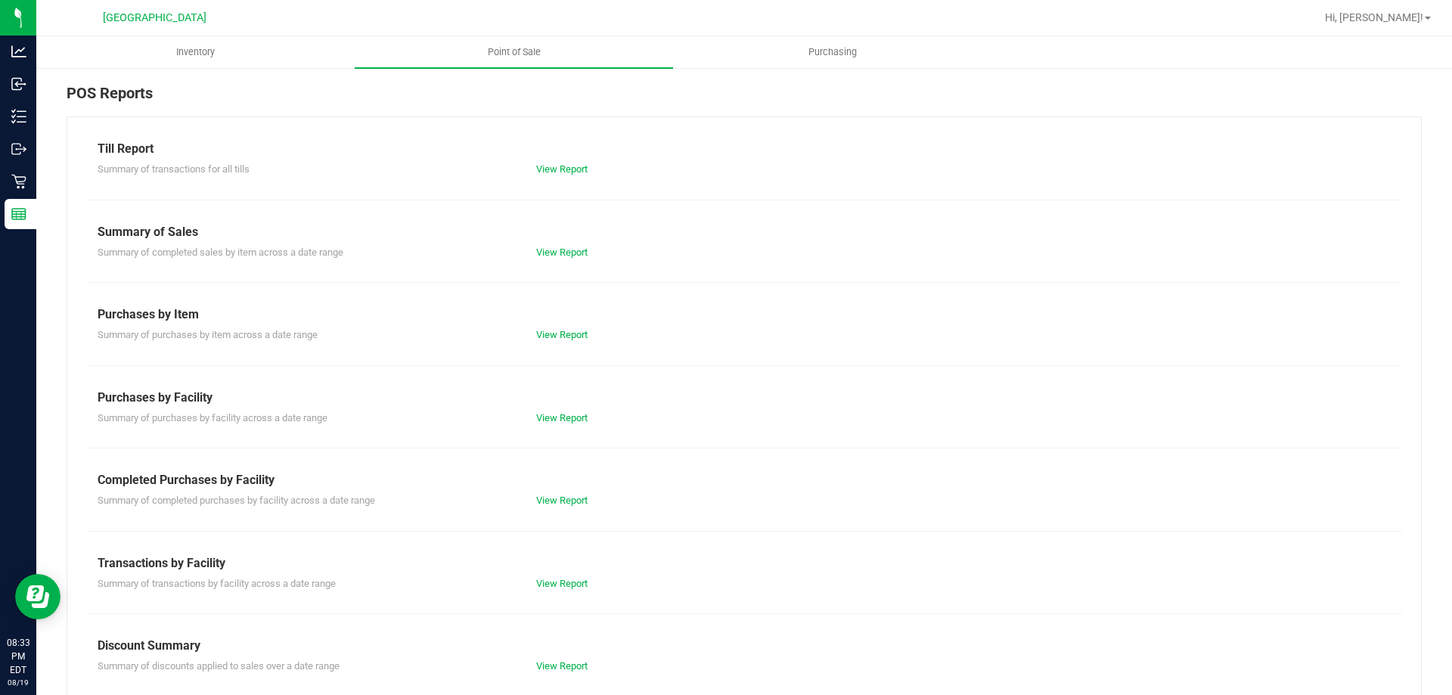
click at [565, 178] on div "Till Report Summary of transactions for all tills View Report Summary of Sales …" at bounding box center [744, 447] width 1355 height 663
click at [565, 170] on link "View Report" at bounding box center [561, 168] width 51 height 11
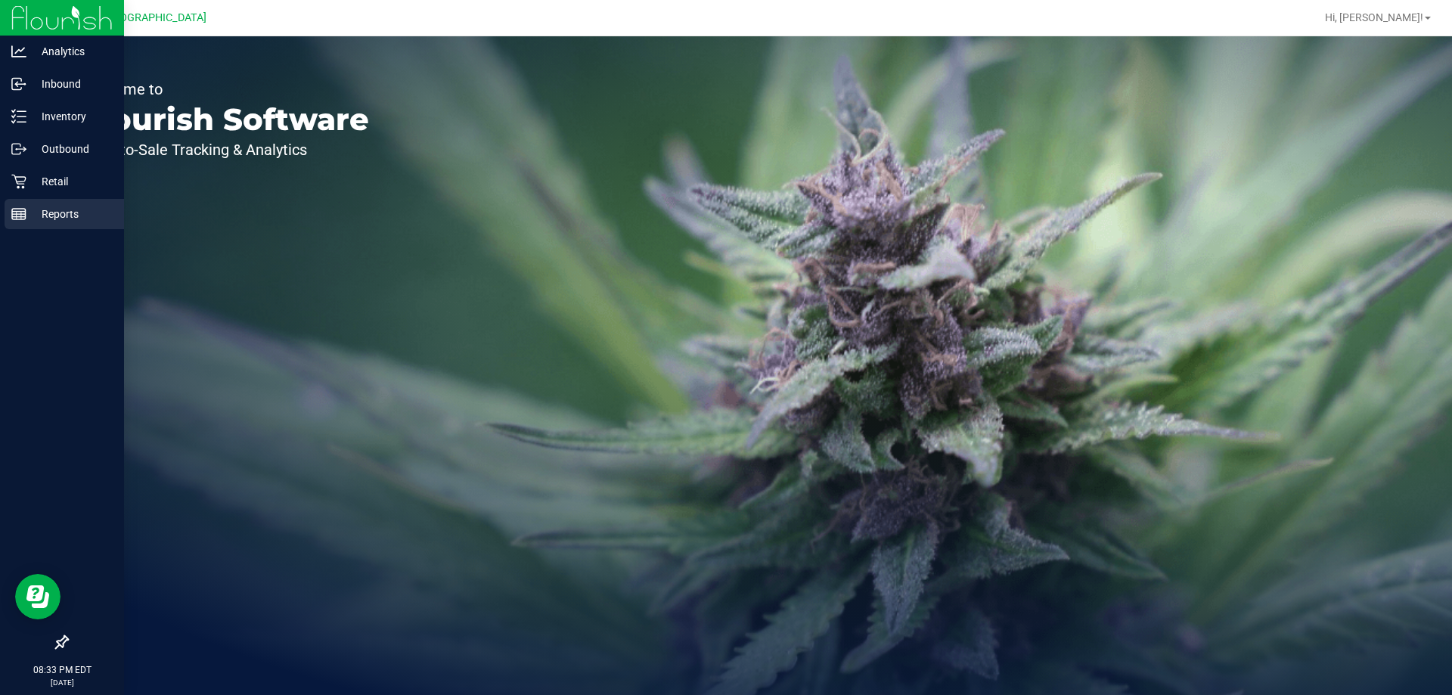
click at [33, 221] on p "Reports" at bounding box center [71, 214] width 91 height 18
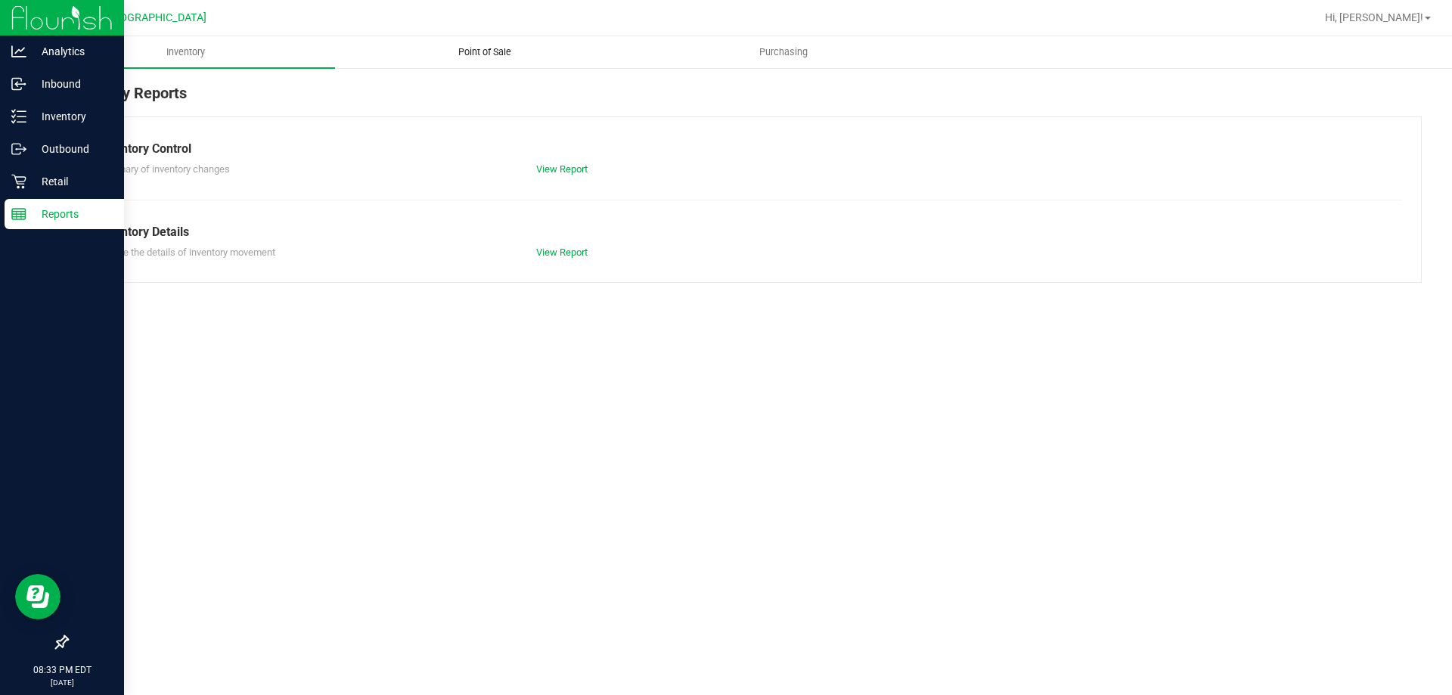
click at [484, 48] on span "Point of Sale" at bounding box center [485, 52] width 94 height 14
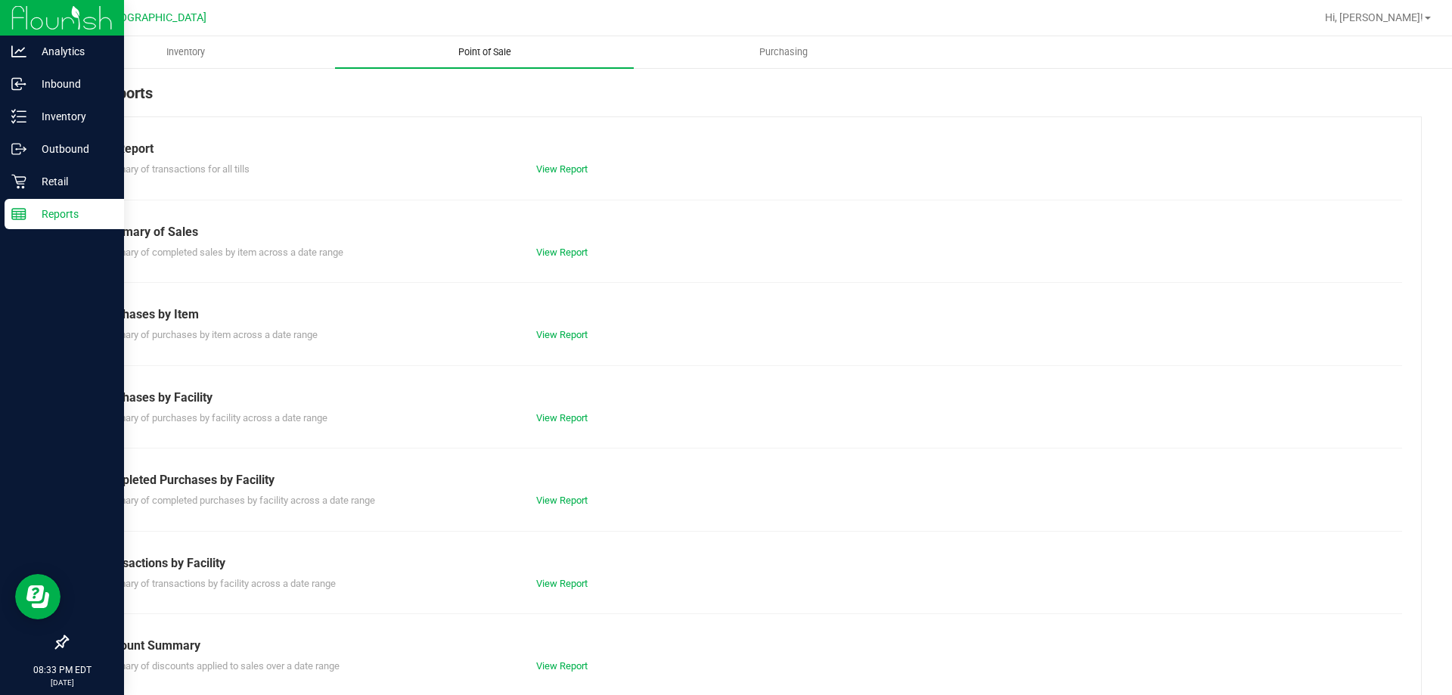
click at [573, 500] on link "View Report" at bounding box center [561, 499] width 51 height 11
